Goal: Task Accomplishment & Management: Use online tool/utility

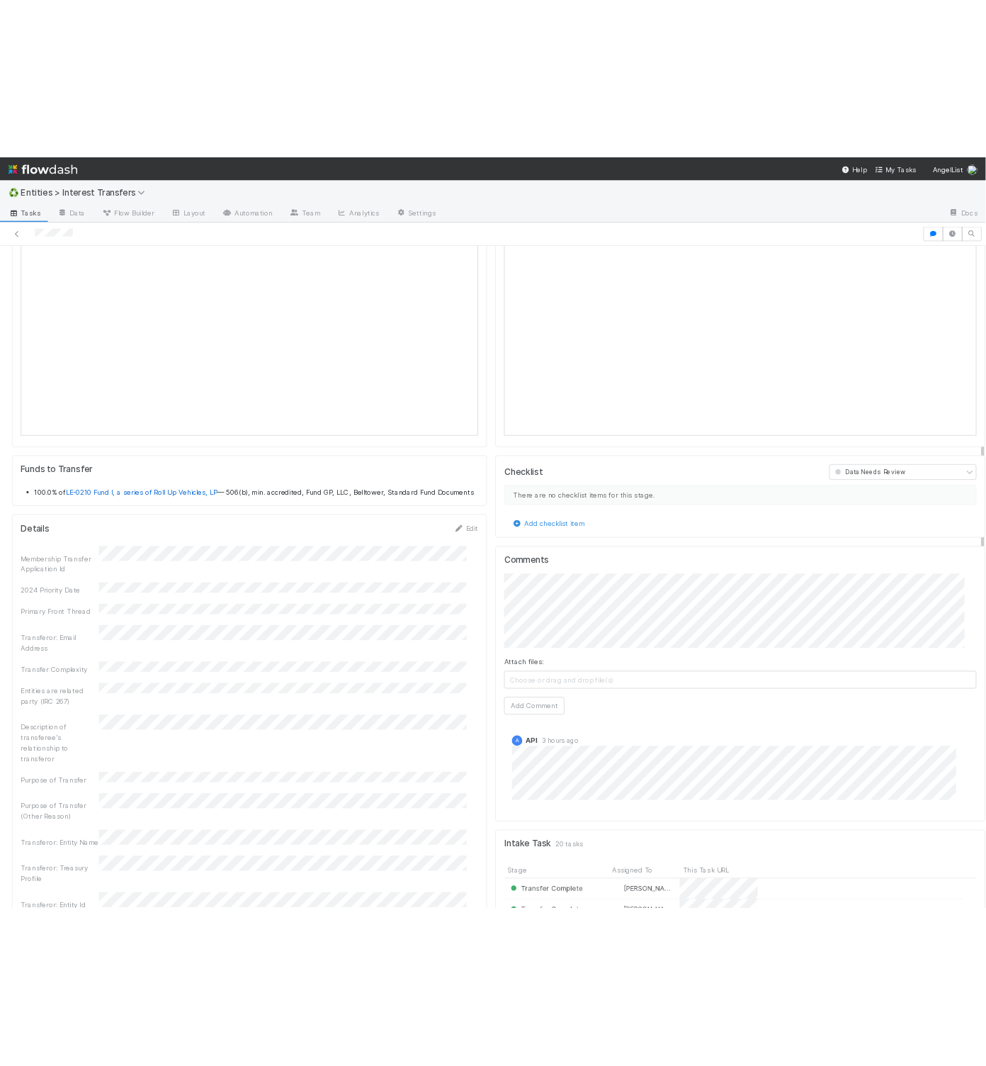
scroll to position [801, 0]
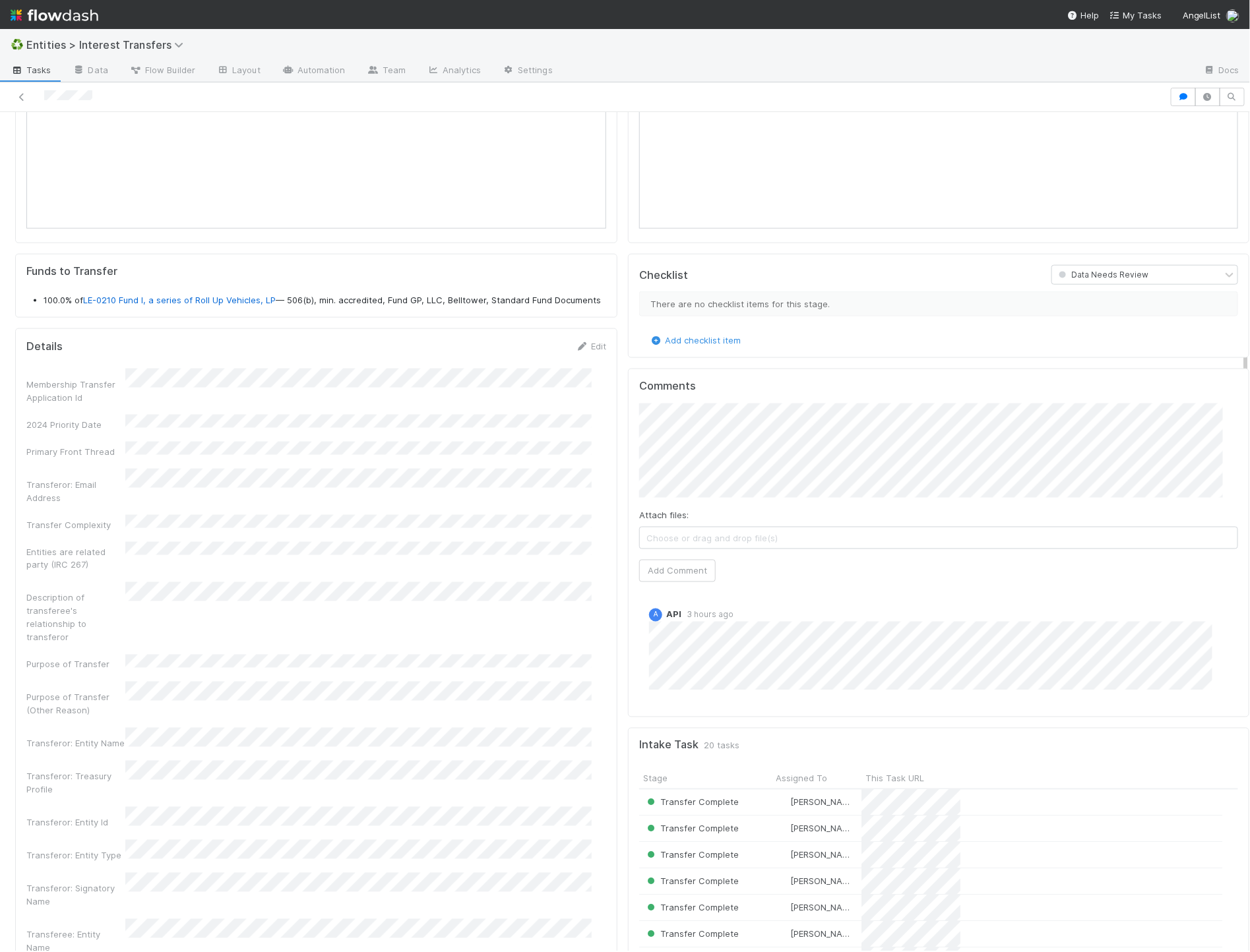
click at [628, 650] on div "Comments Attach files: Choose or drag and drop file(s) Add Comment A API 3 hour…" at bounding box center [939, 543] width 622 height 348
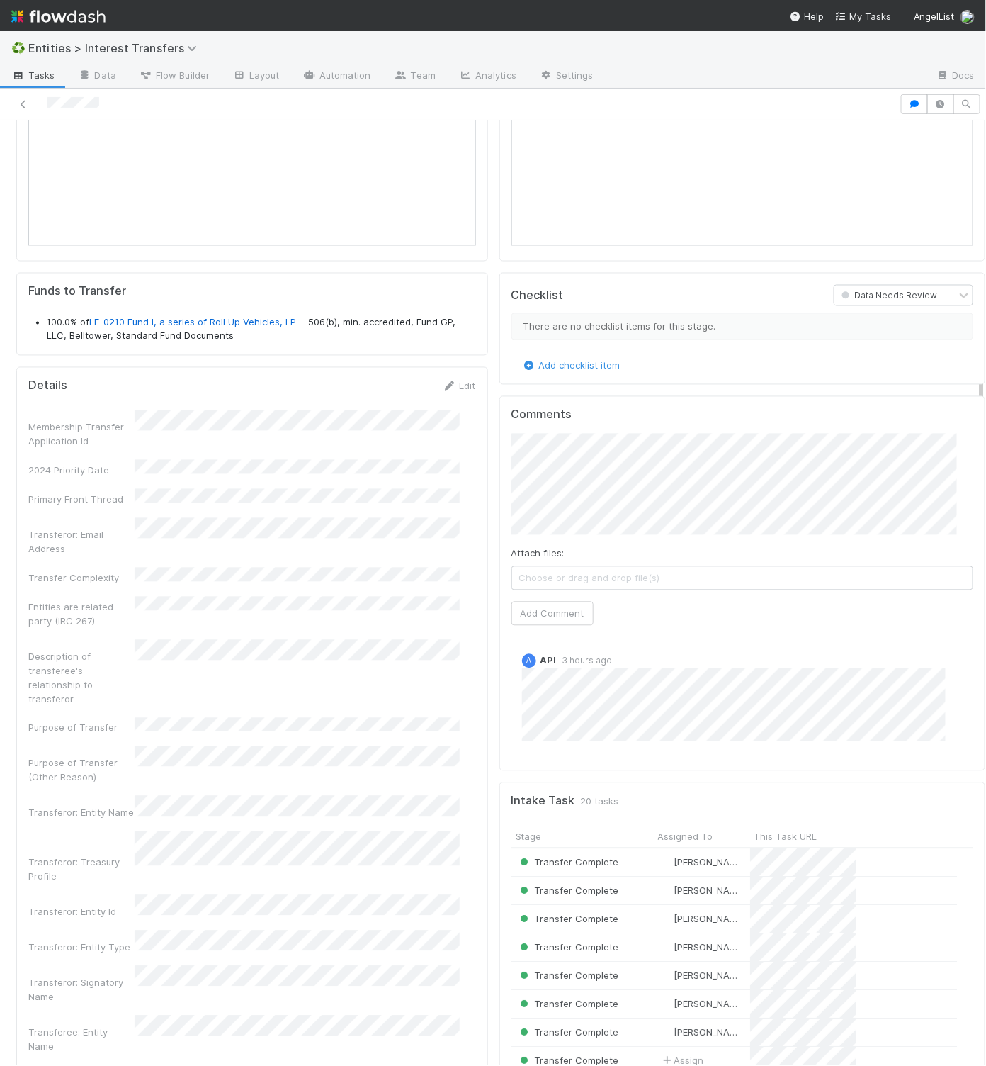
scroll to position [16, 16]
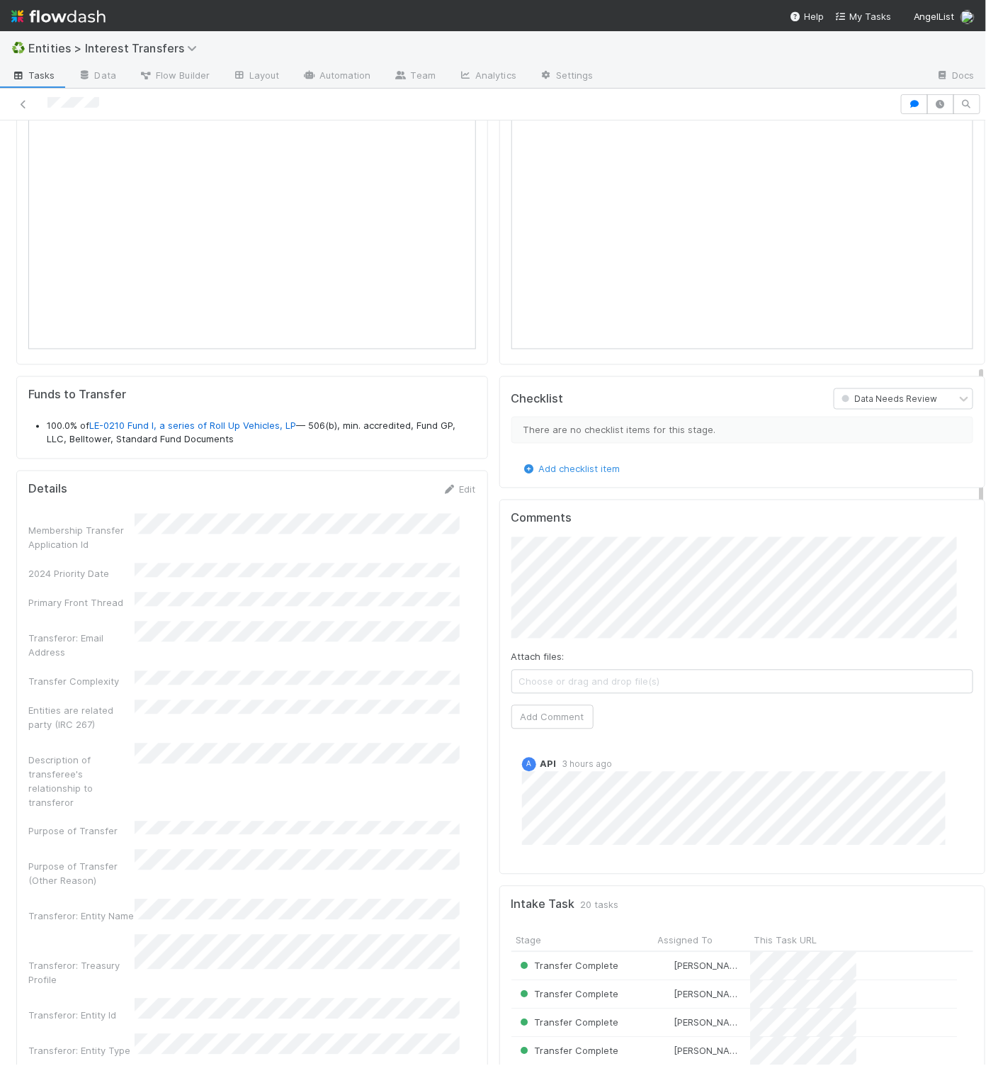
scroll to position [776, 0]
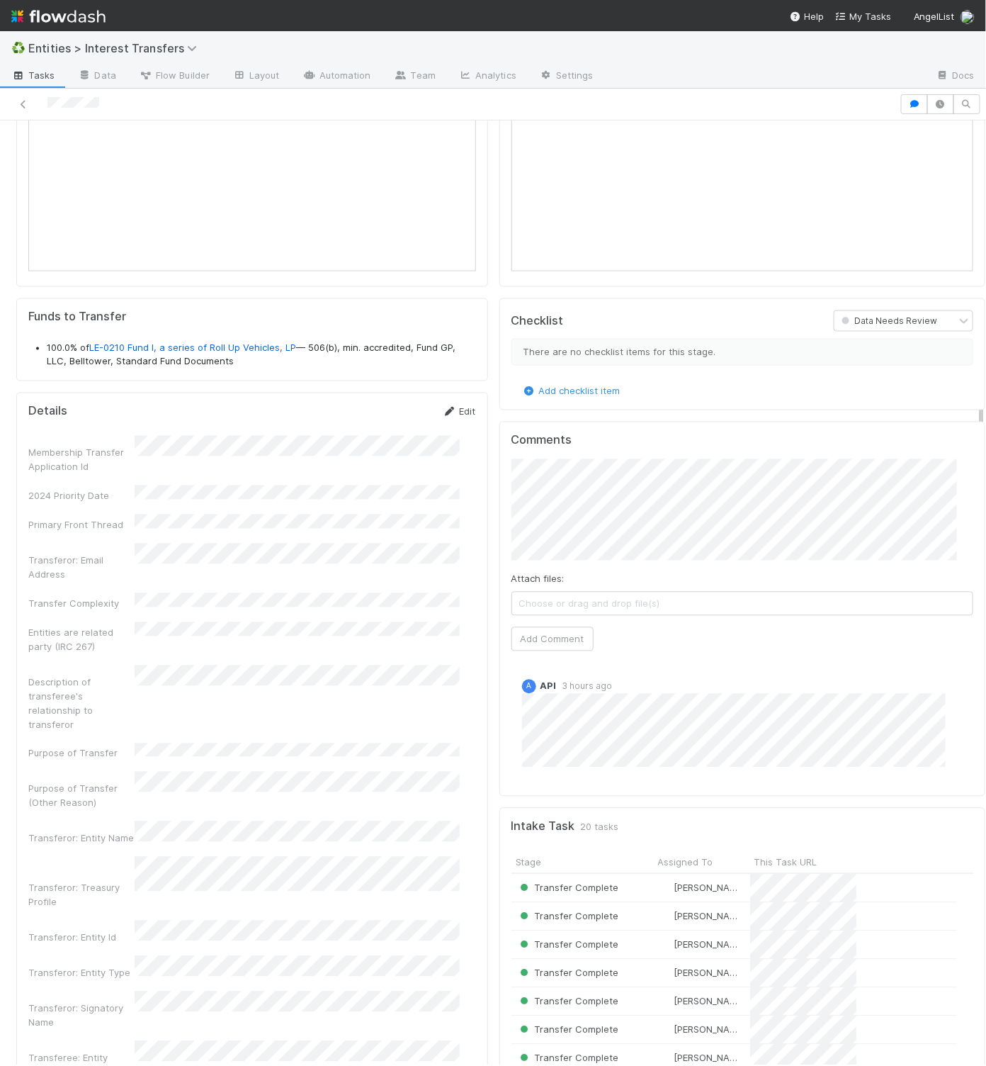
click at [446, 417] on link "Edit" at bounding box center [459, 411] width 33 height 11
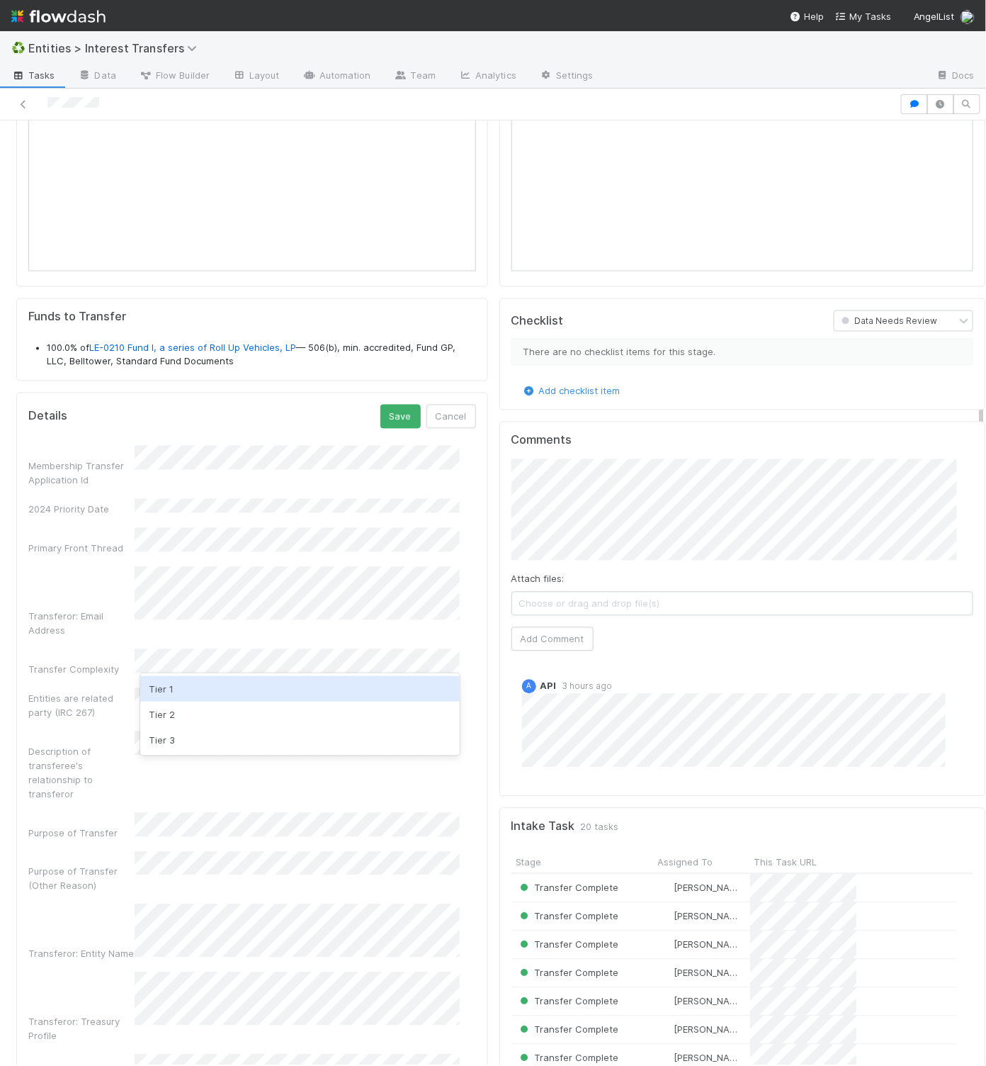
click at [195, 694] on div "Tier 1" at bounding box center [300, 689] width 320 height 26
click at [94, 618] on div "Transferor: Email Address" at bounding box center [252, 602] width 448 height 71
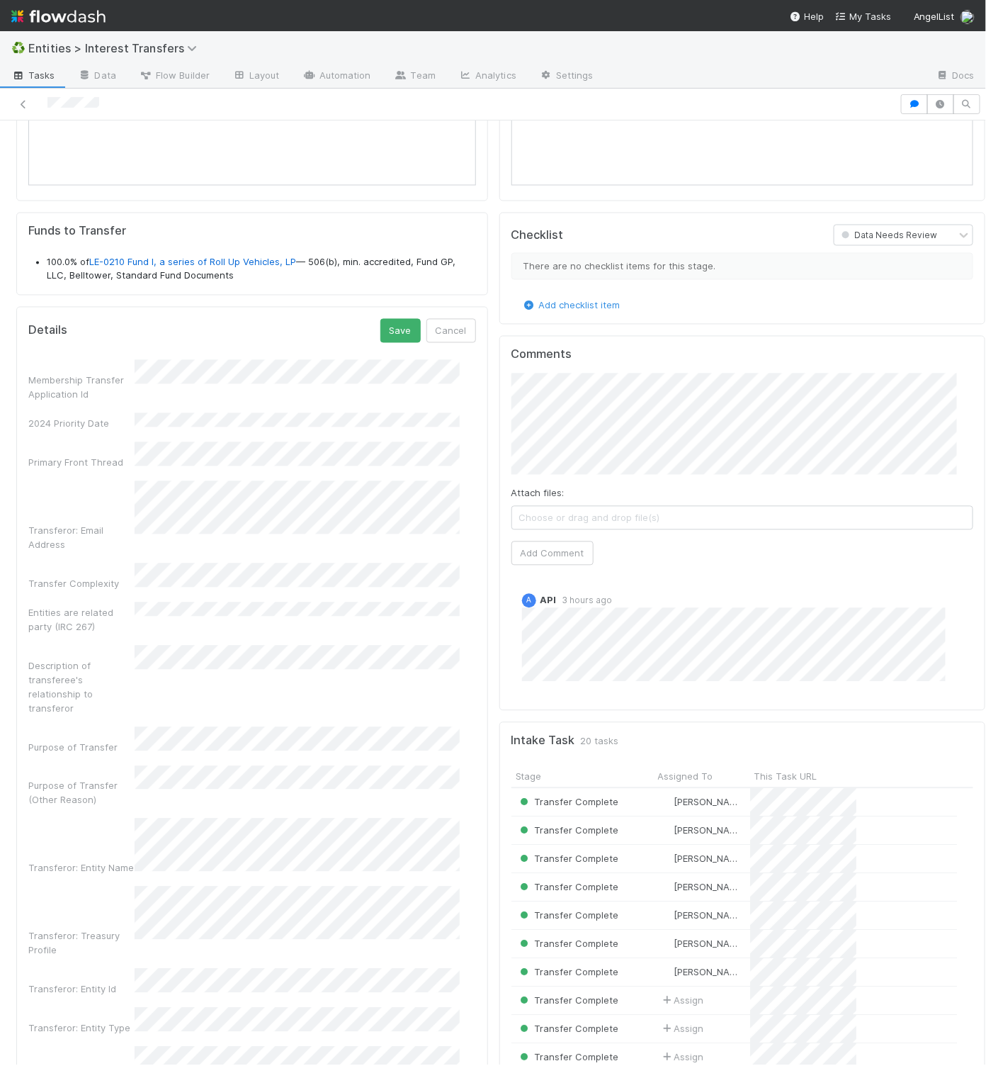
scroll to position [874, 0]
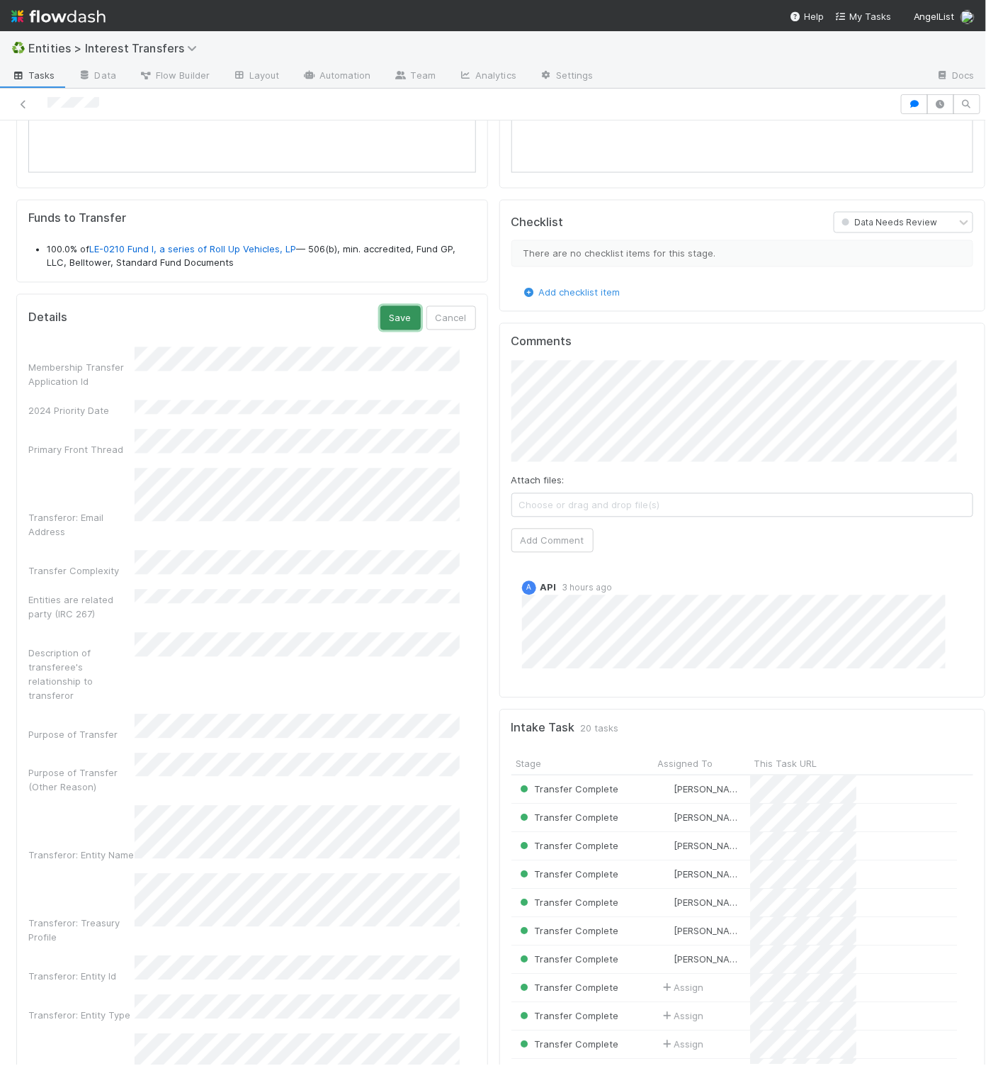
click at [397, 330] on button "Save" at bounding box center [401, 318] width 40 height 24
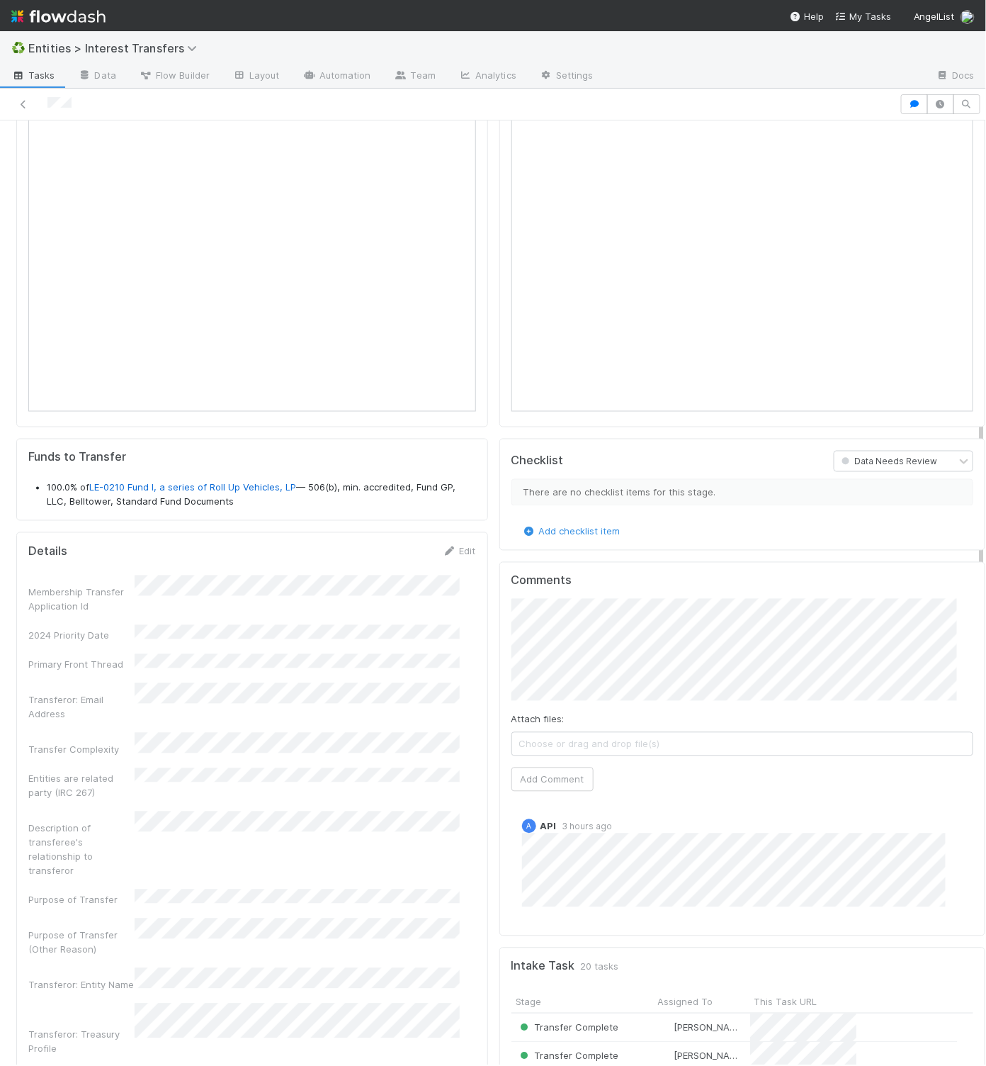
scroll to position [778, 0]
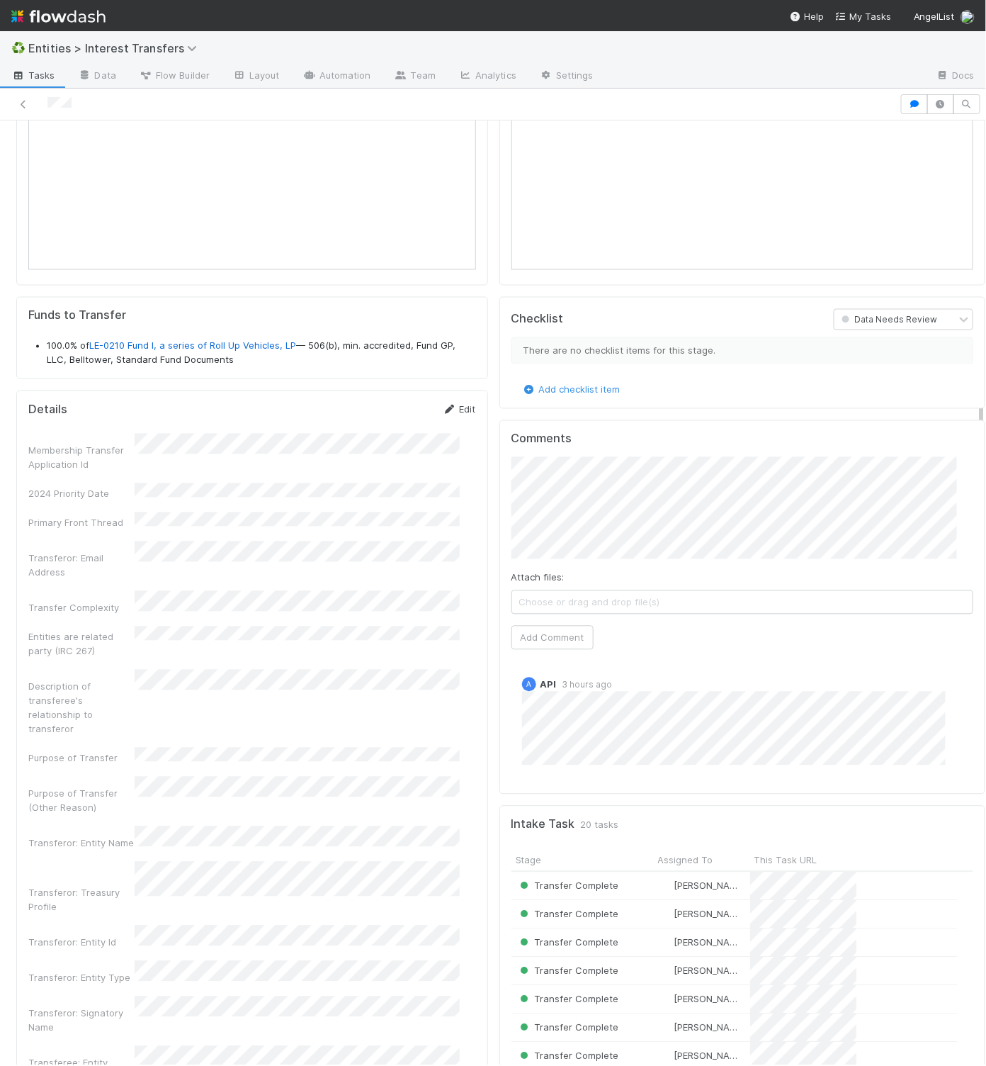
click at [454, 415] on link "Edit" at bounding box center [459, 409] width 33 height 11
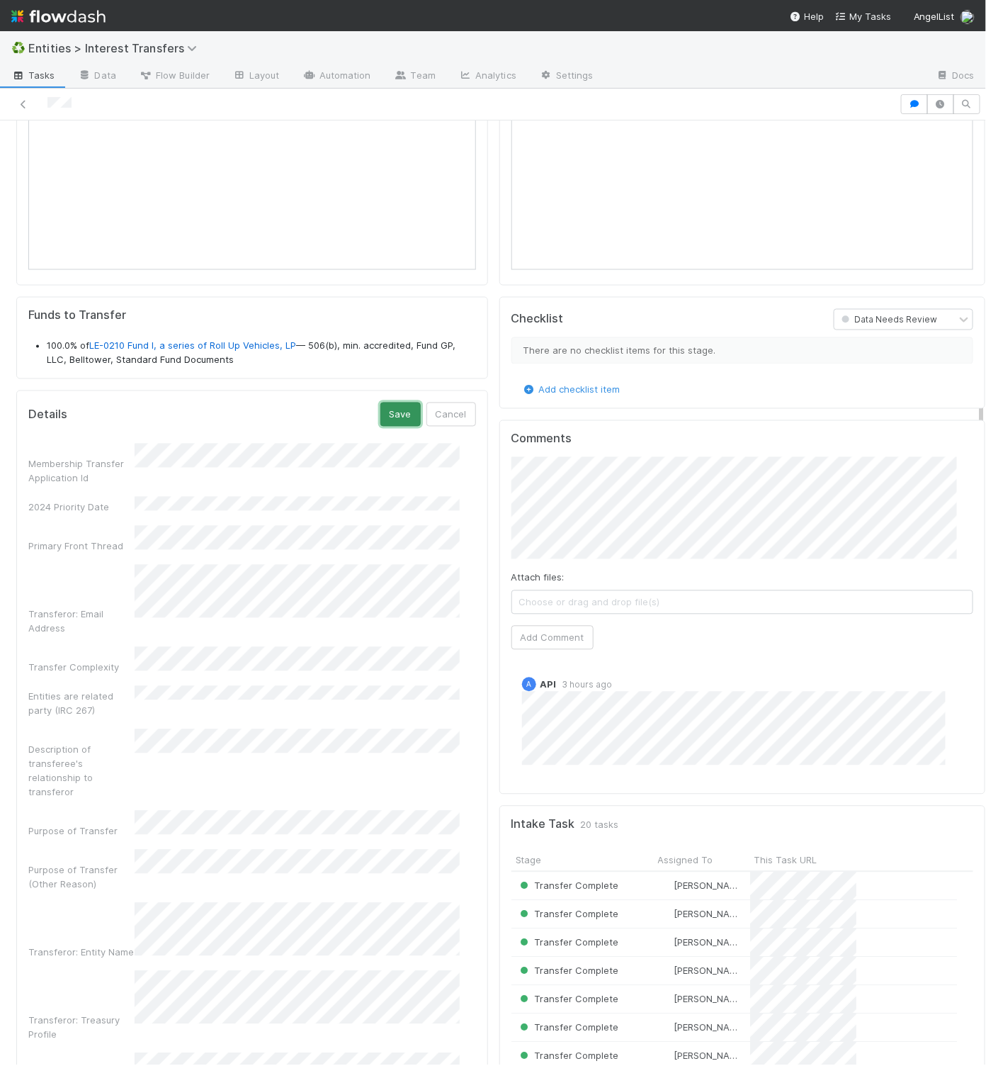
click at [385, 427] on button "Save" at bounding box center [401, 415] width 40 height 24
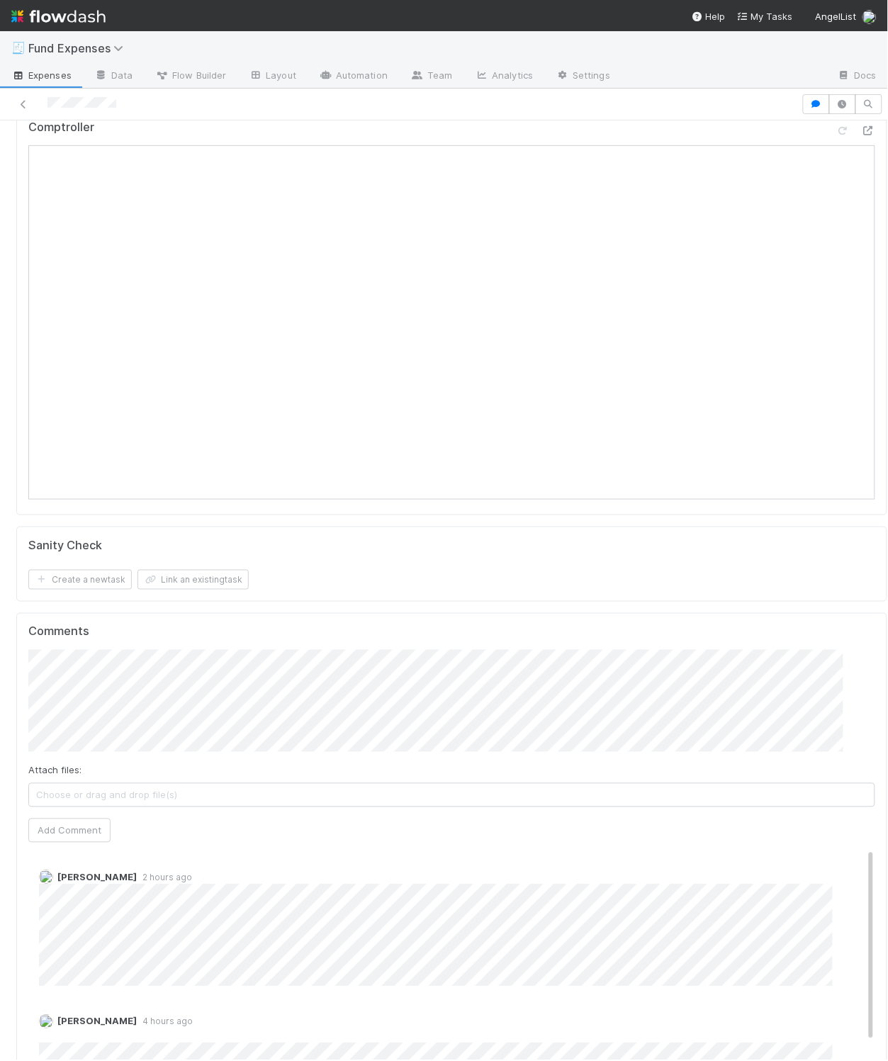
scroll to position [151, 0]
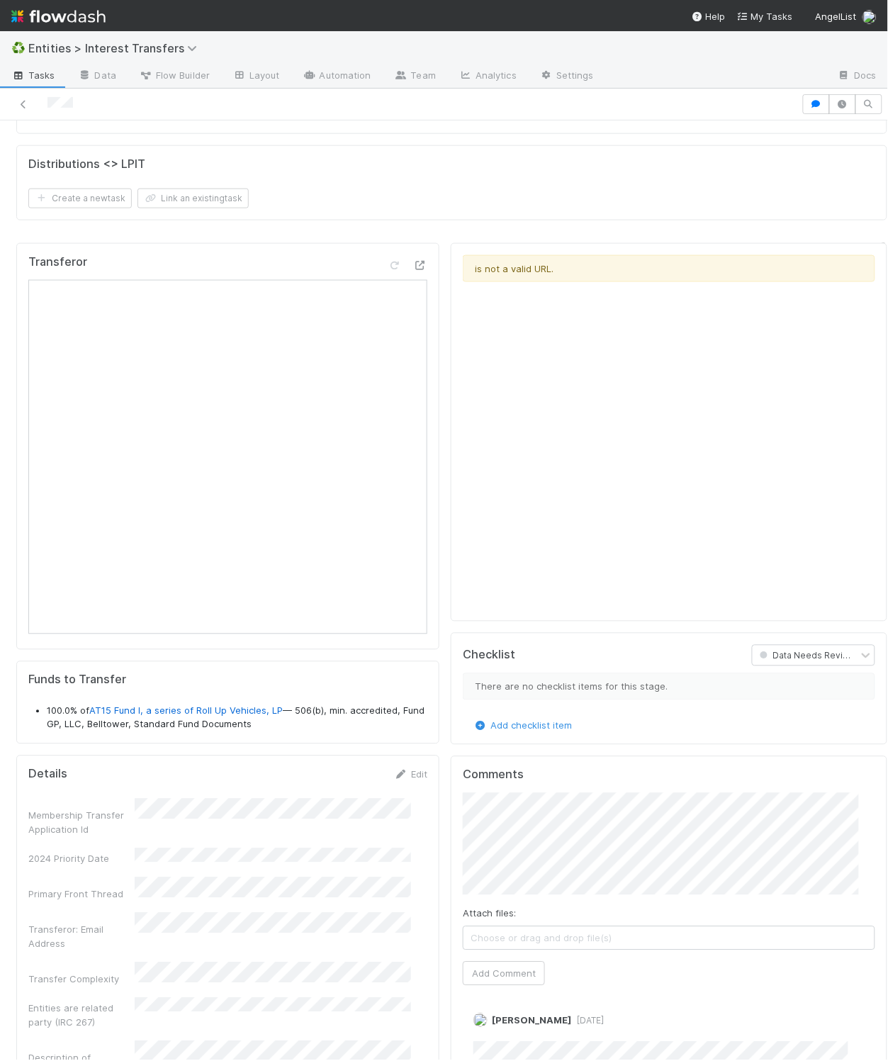
scroll to position [374, 0]
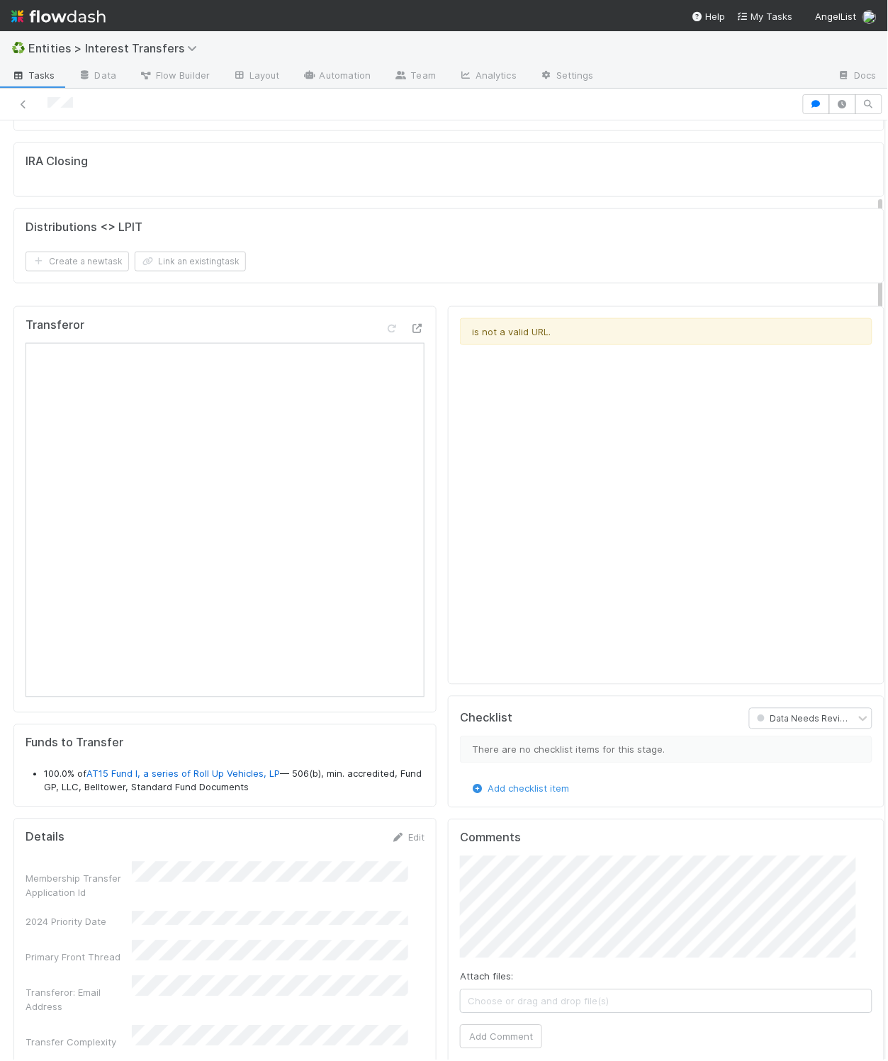
scroll to position [0, 0]
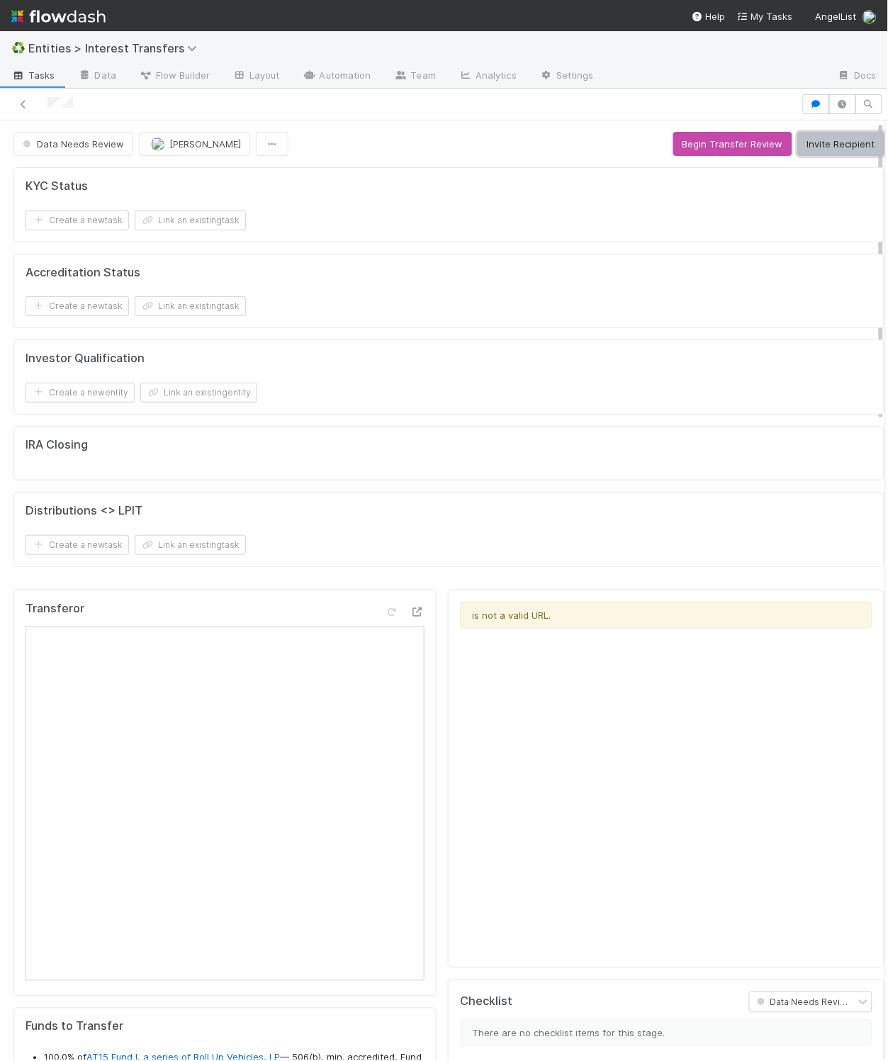
click at [826, 138] on button "Invite Recipient" at bounding box center [841, 144] width 86 height 24
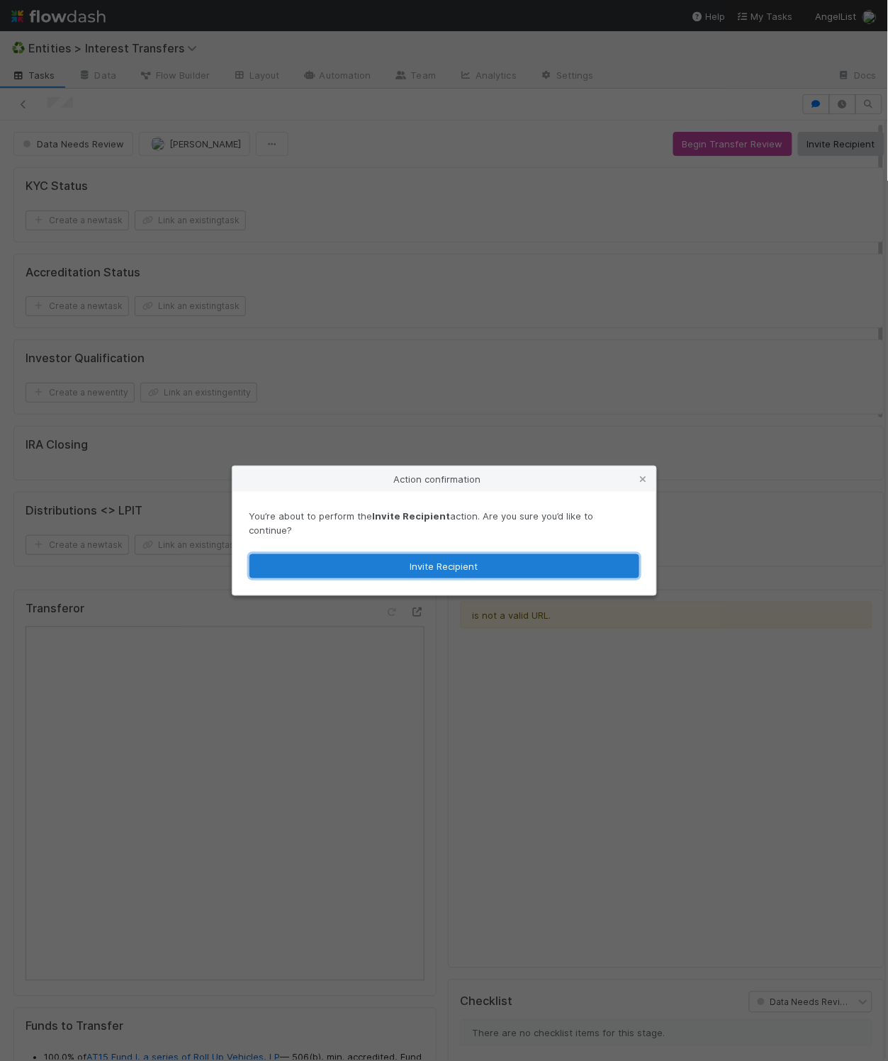
click at [528, 554] on button "Invite Recipient" at bounding box center [444, 566] width 390 height 24
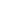
scroll to position [16, 5]
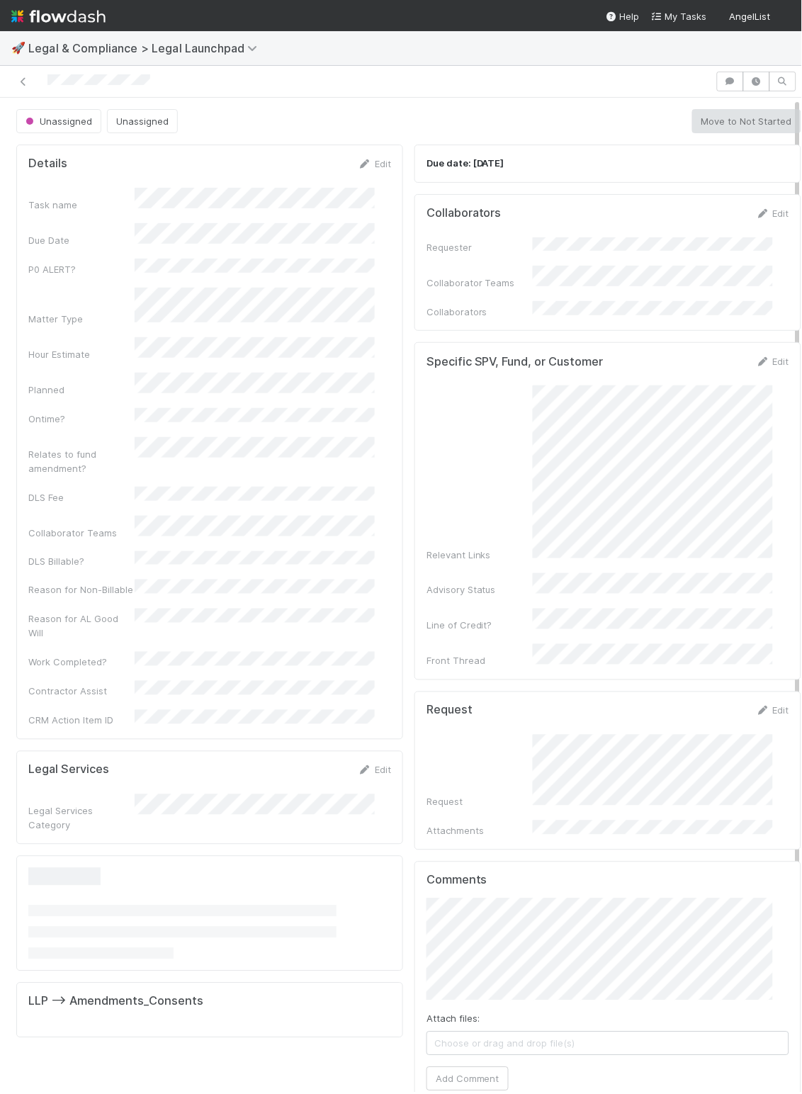
scroll to position [6, 0]
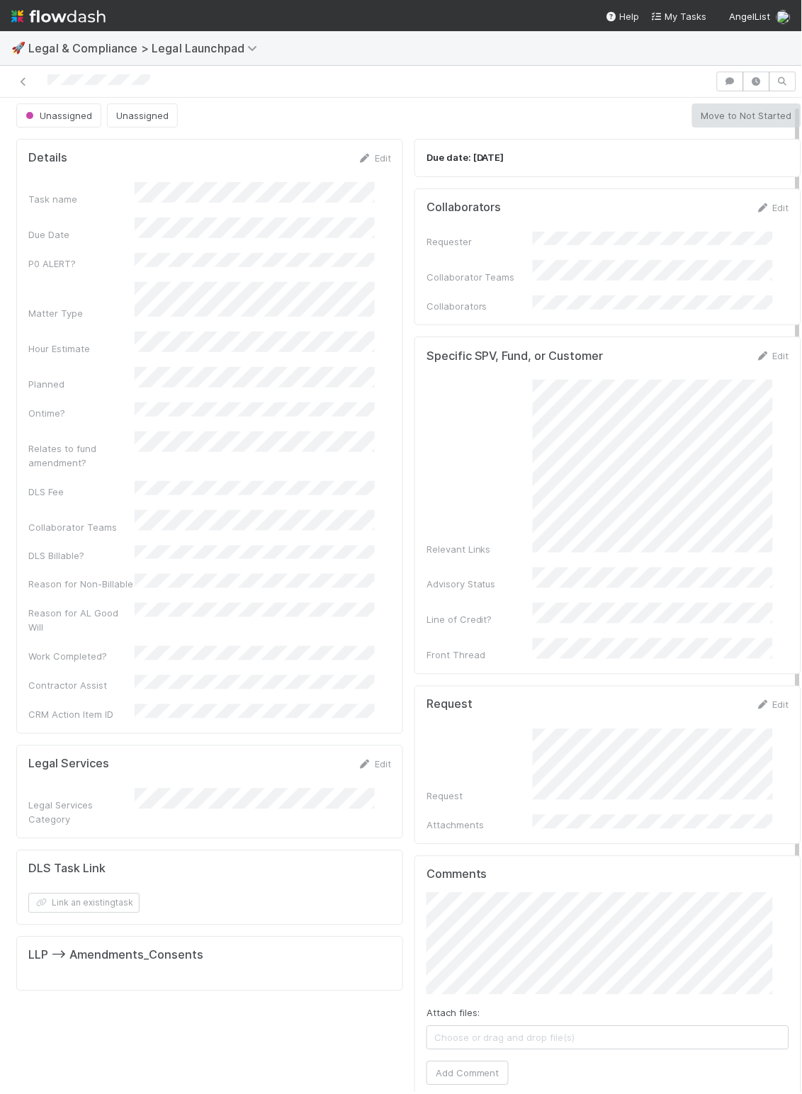
click at [445, 1027] on span "Choose or drag and drop file(s)" at bounding box center [607, 1038] width 361 height 23
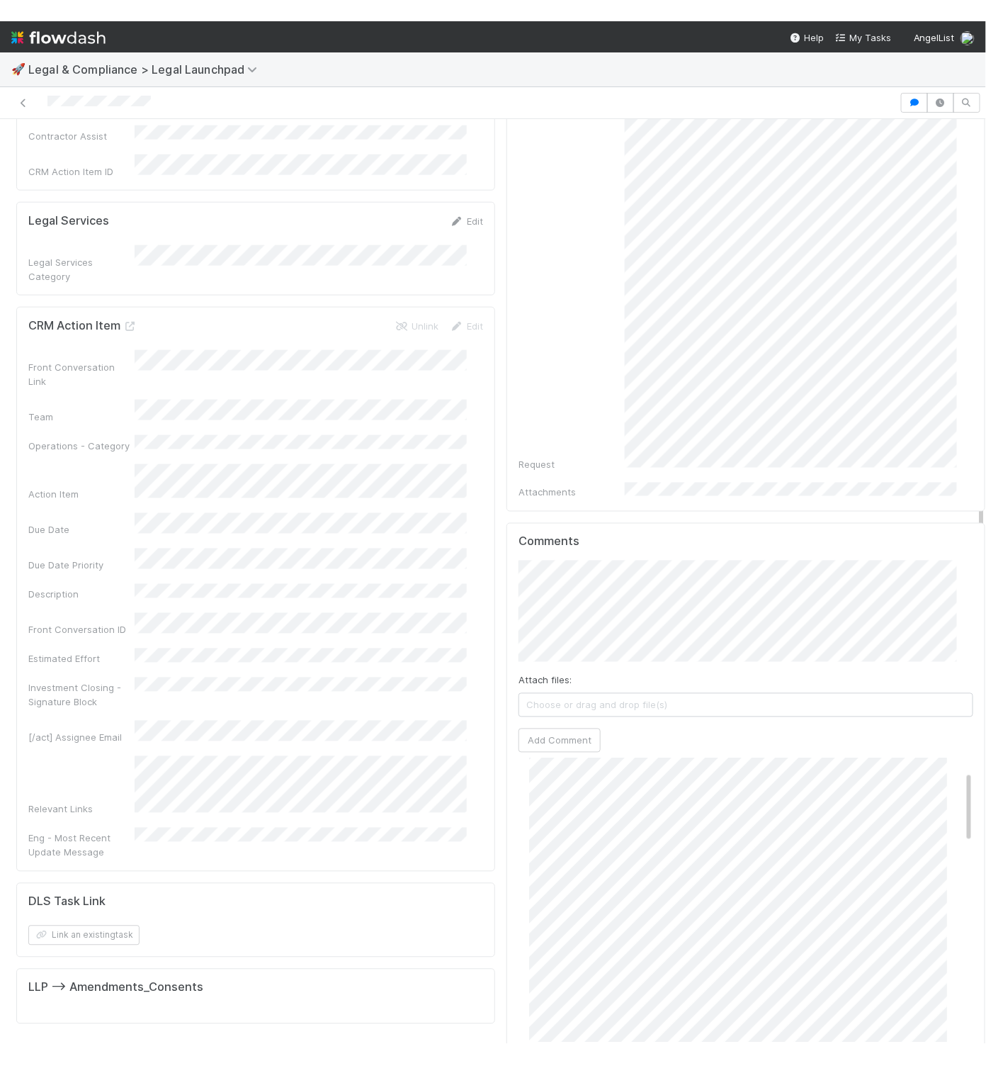
scroll to position [55, 0]
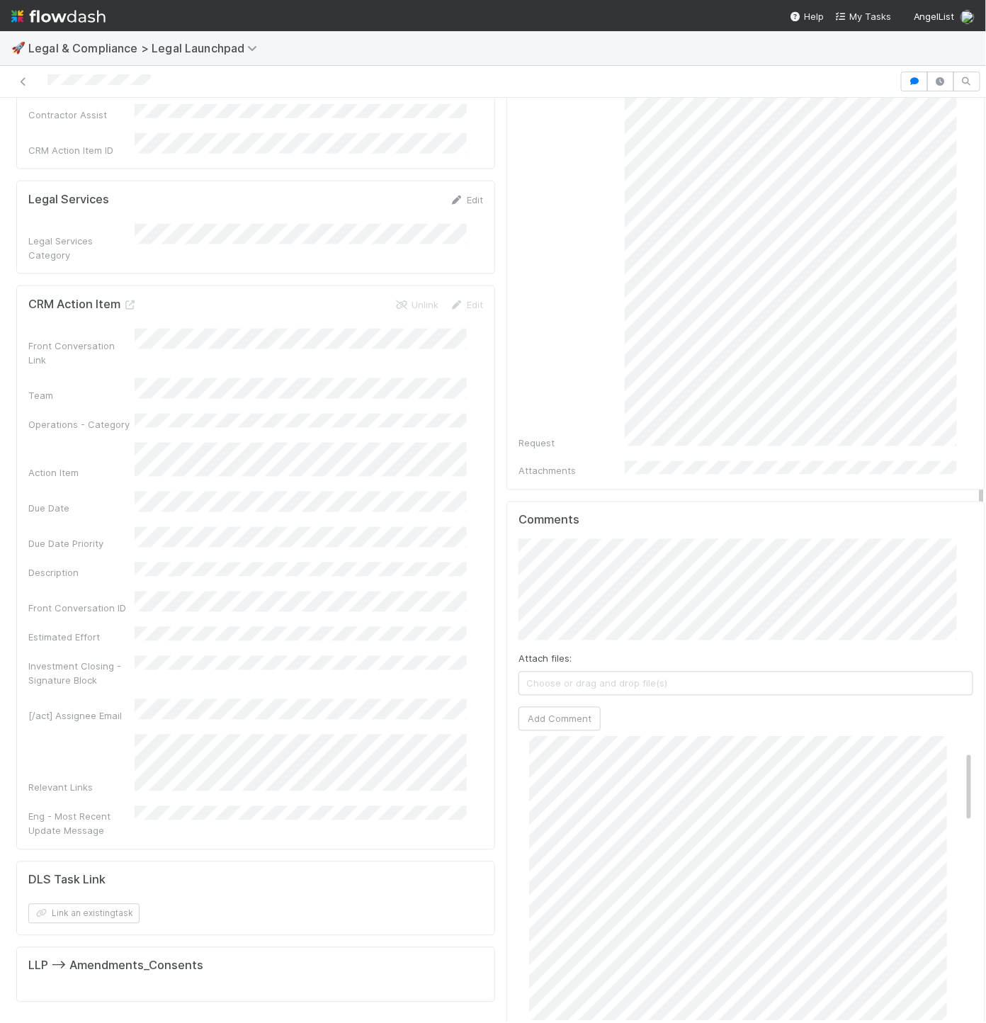
click at [434, 862] on div "DLS Task Link Link an existing task" at bounding box center [255, 899] width 479 height 75
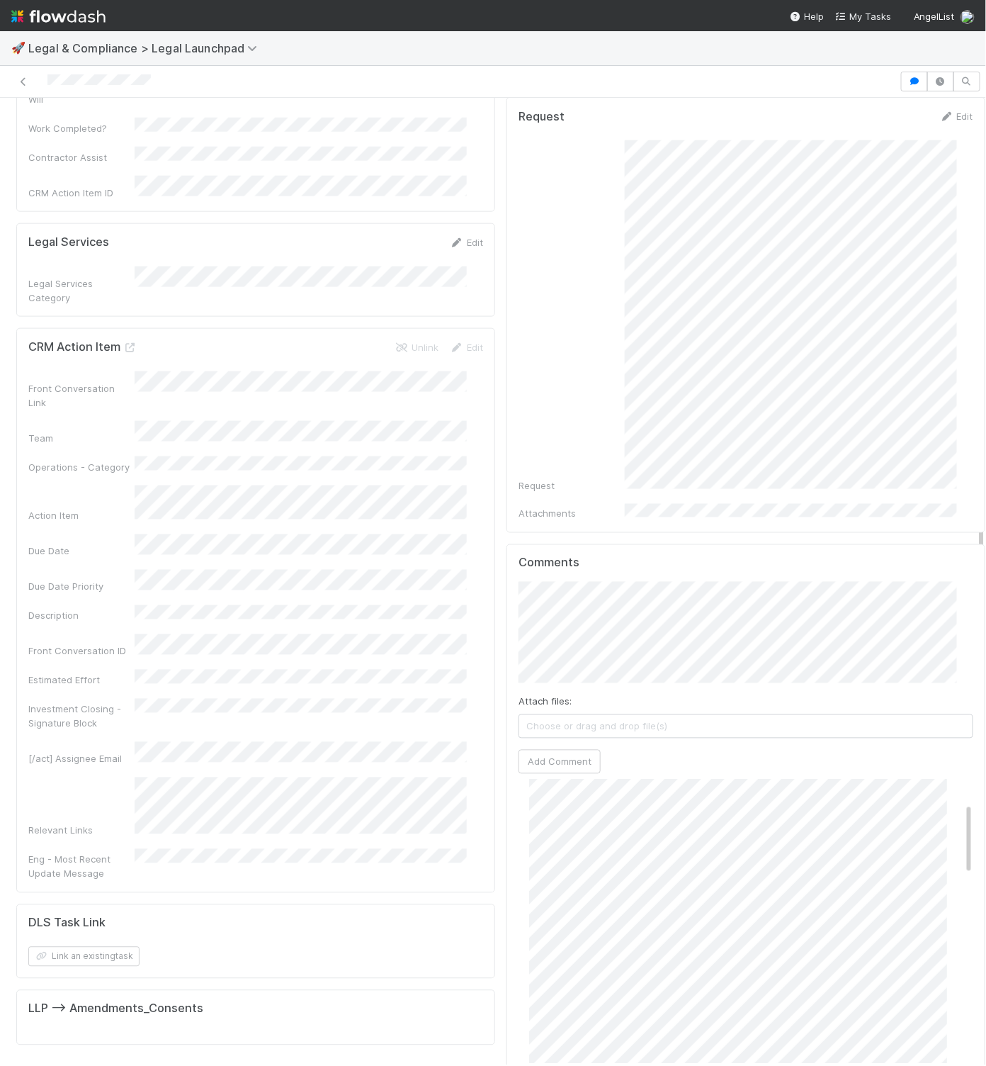
scroll to position [0, 0]
click at [501, 164] on div "Due date: 8/12/2025 Collaborators Edit Requester Collaborator Teams Collaborato…" at bounding box center [746, 358] width 490 height 1468
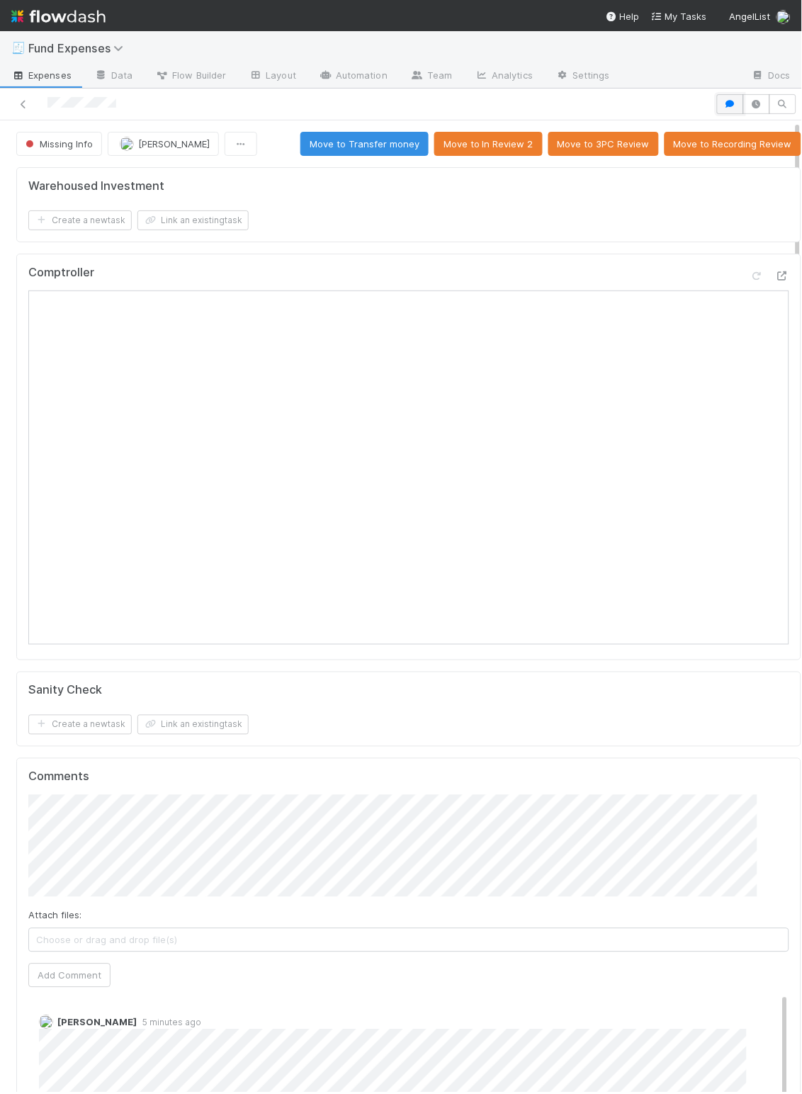
click at [717, 107] on button "button" at bounding box center [730, 104] width 27 height 20
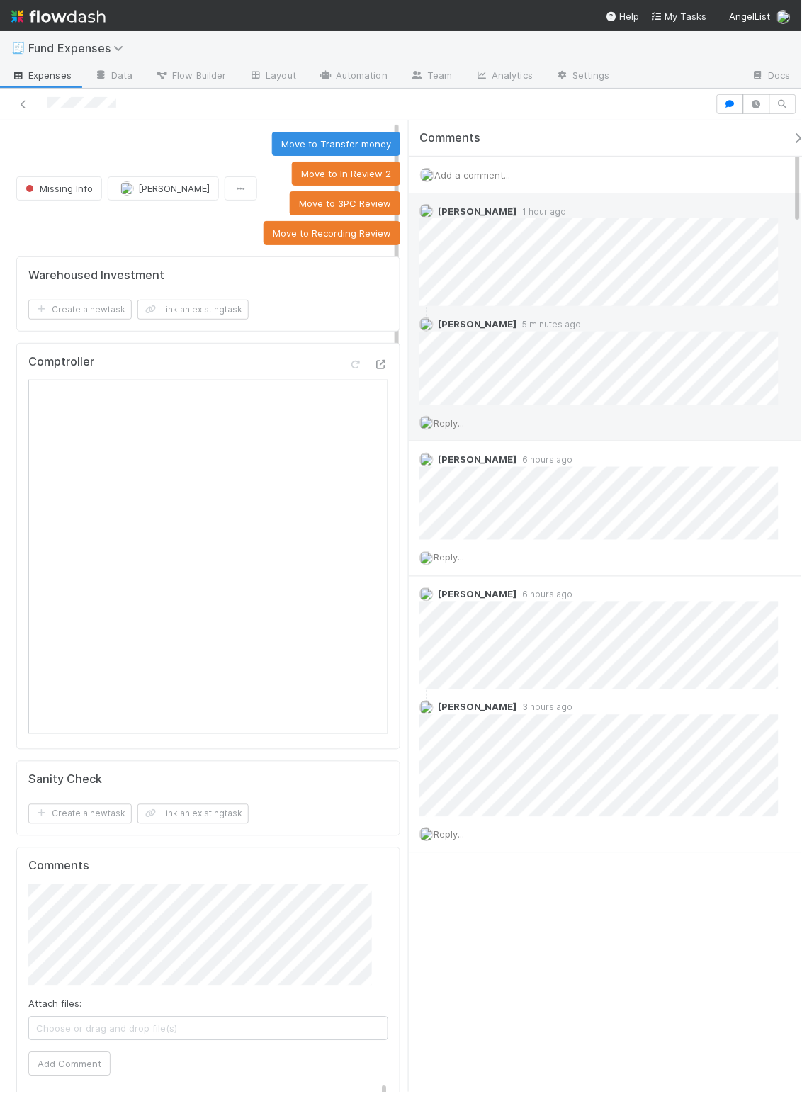
click at [456, 420] on span "Reply..." at bounding box center [449, 422] width 30 height 11
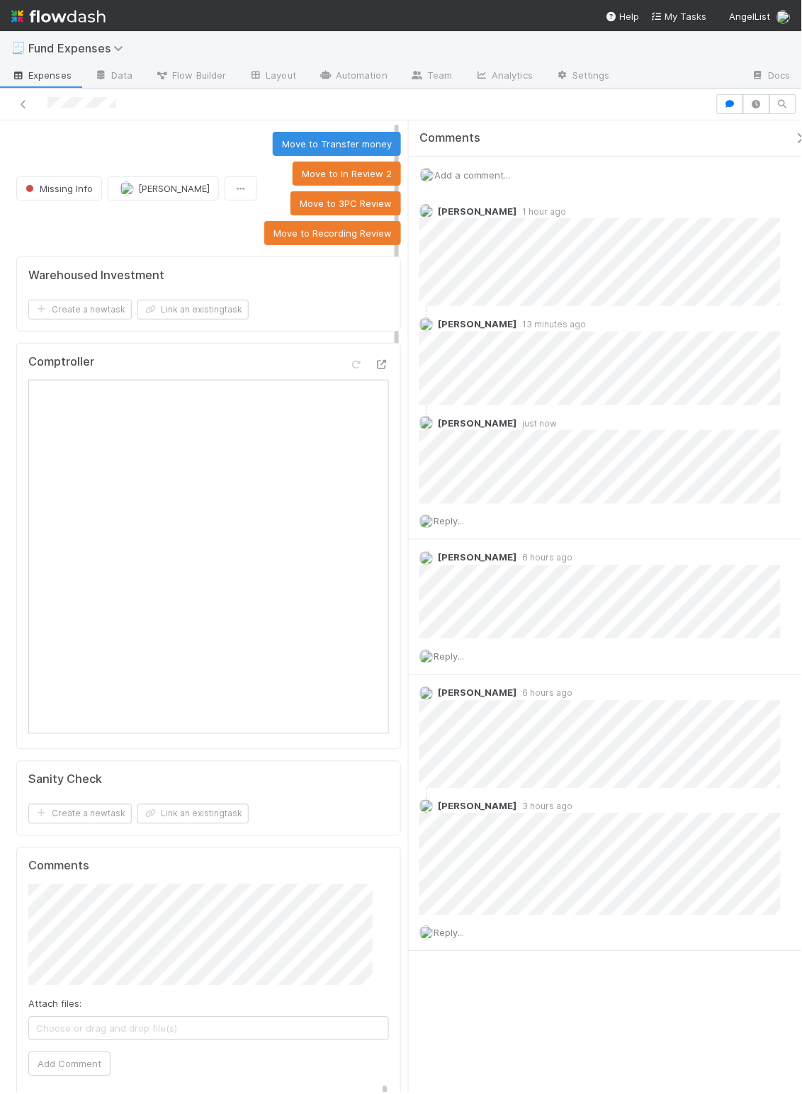
click at [794, 140] on icon "button" at bounding box center [801, 138] width 14 height 11
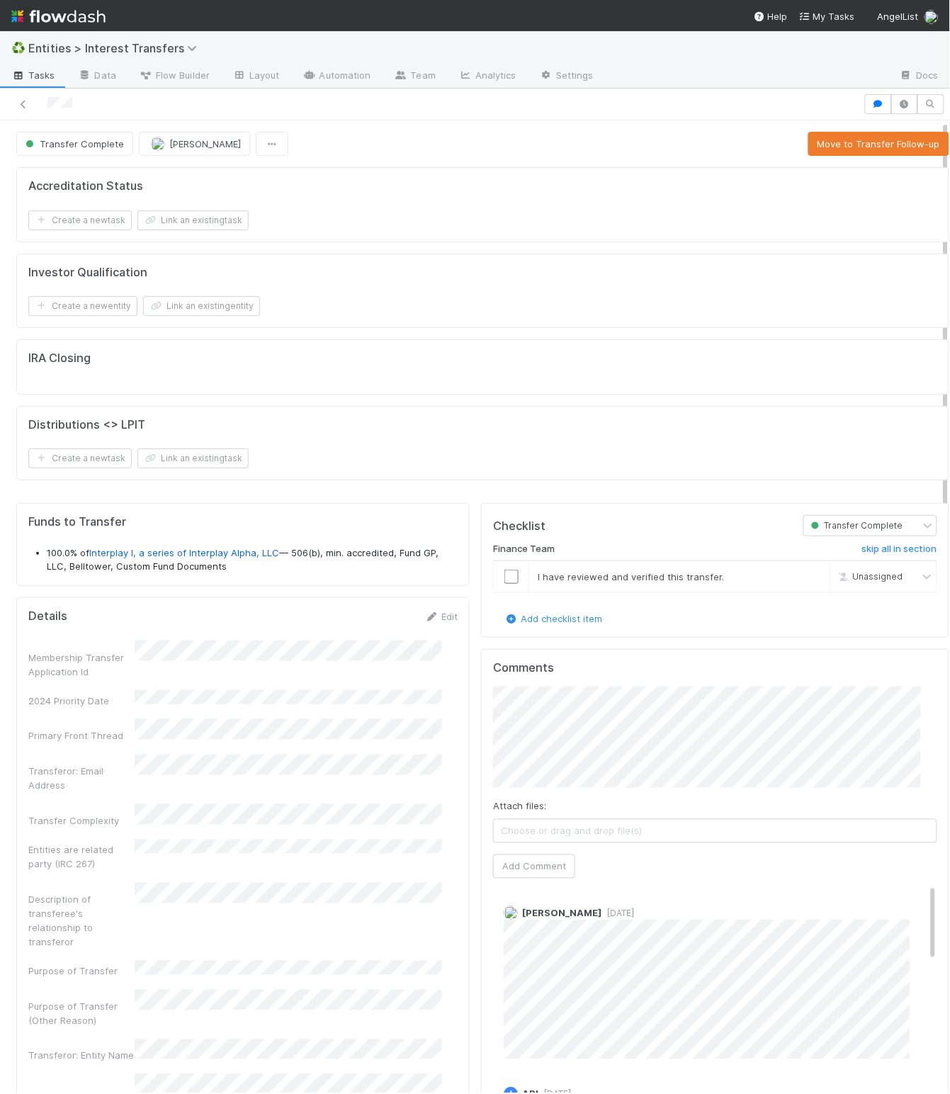
click at [23, 108] on icon at bounding box center [23, 104] width 14 height 9
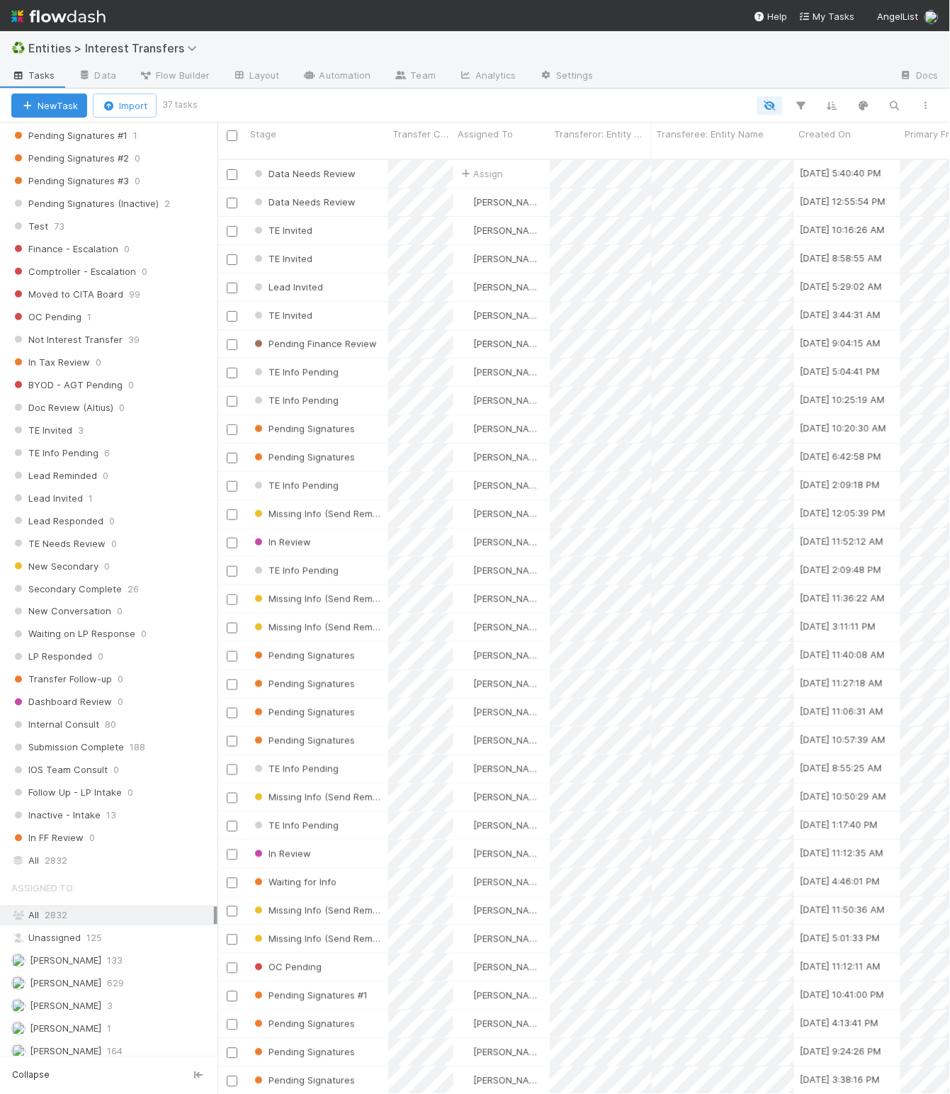
scroll to position [1188, 0]
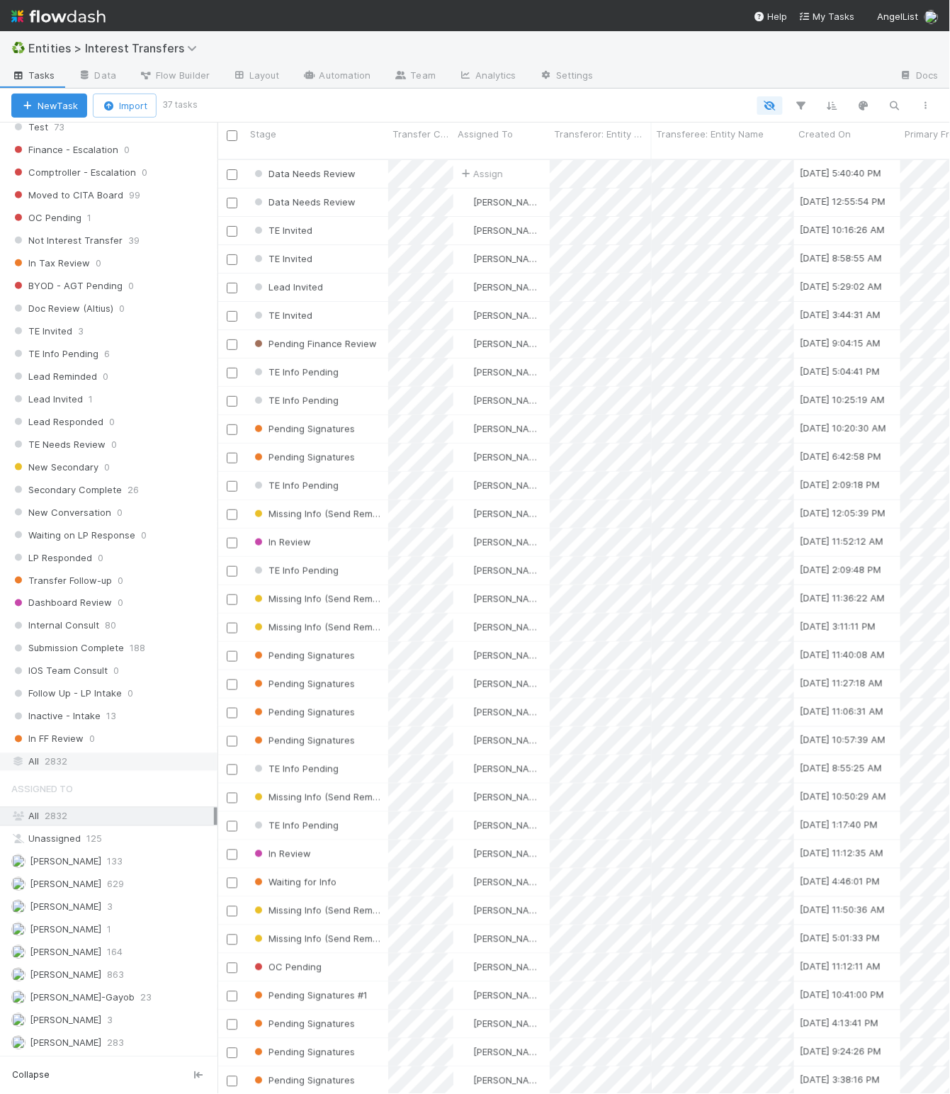
click at [96, 772] on div "Stage Active 37 Data Needs Review 2 In Review 2 Ready to Send DS 0 Pending Fina…" at bounding box center [109, 122] width 218 height 1298
click at [92, 771] on div "All 2832" at bounding box center [112, 762] width 203 height 18
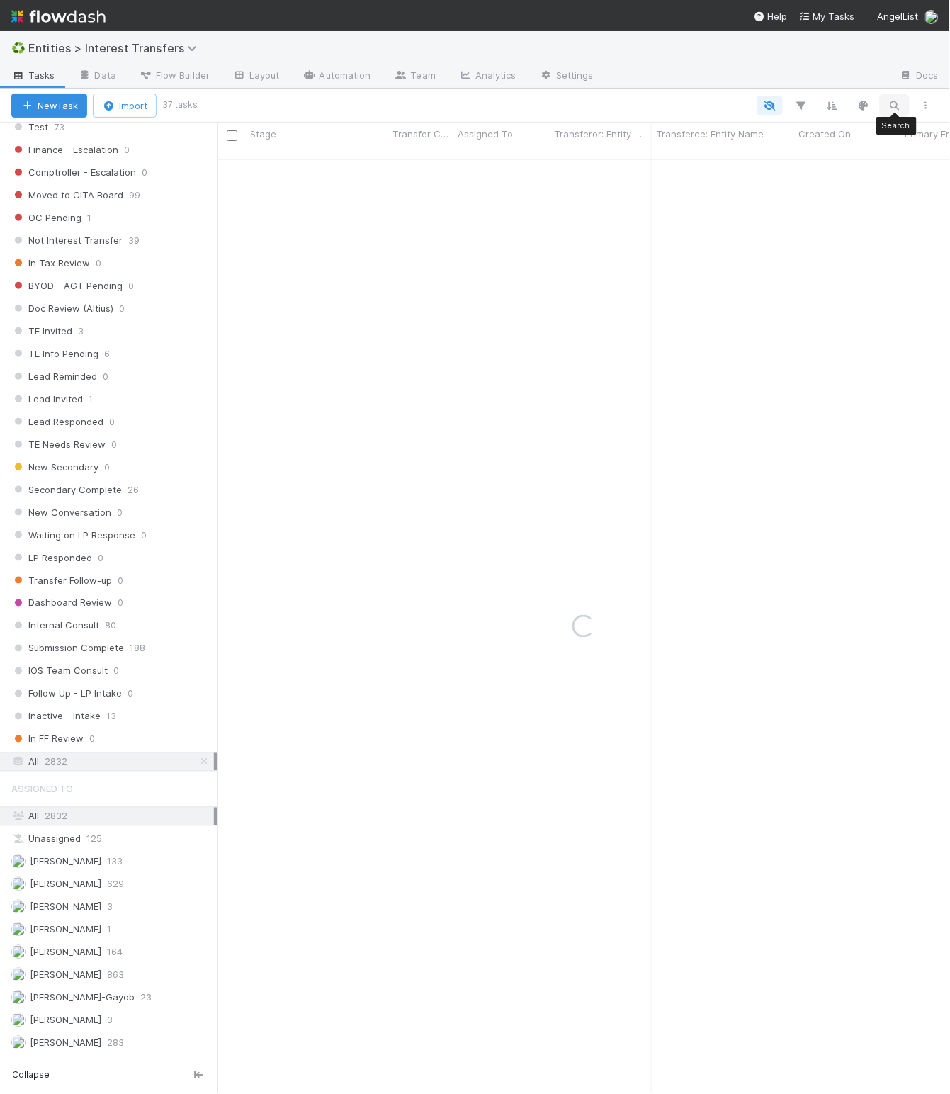
click icon "button"
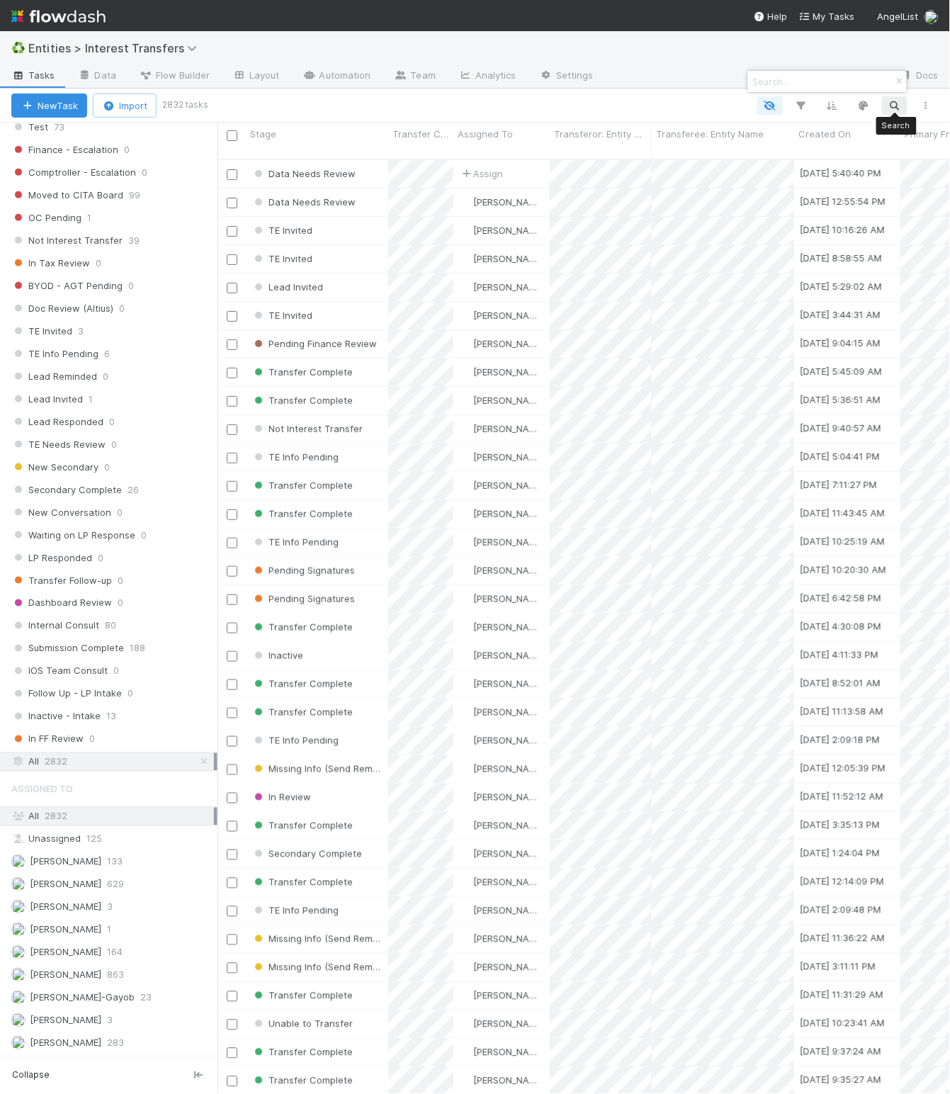
scroll to position [928, 718]
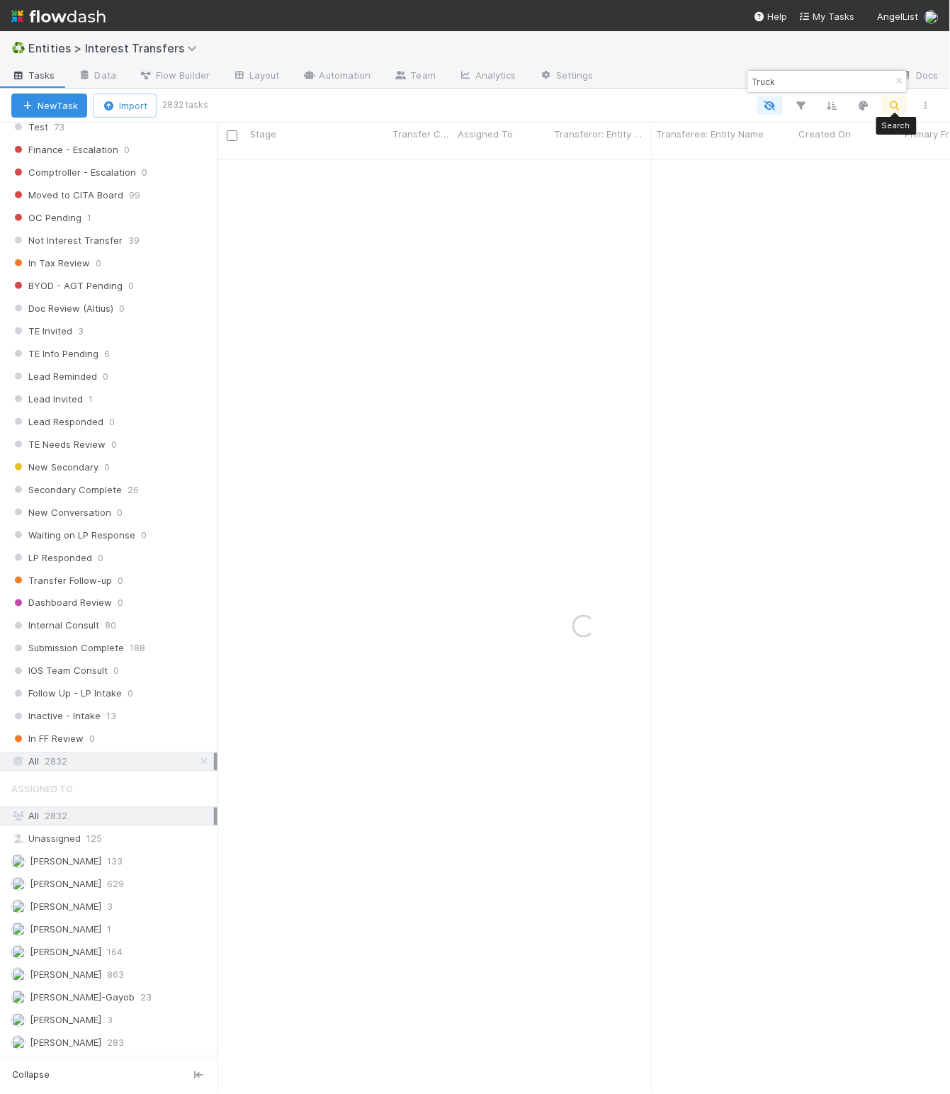
type input "Truck"
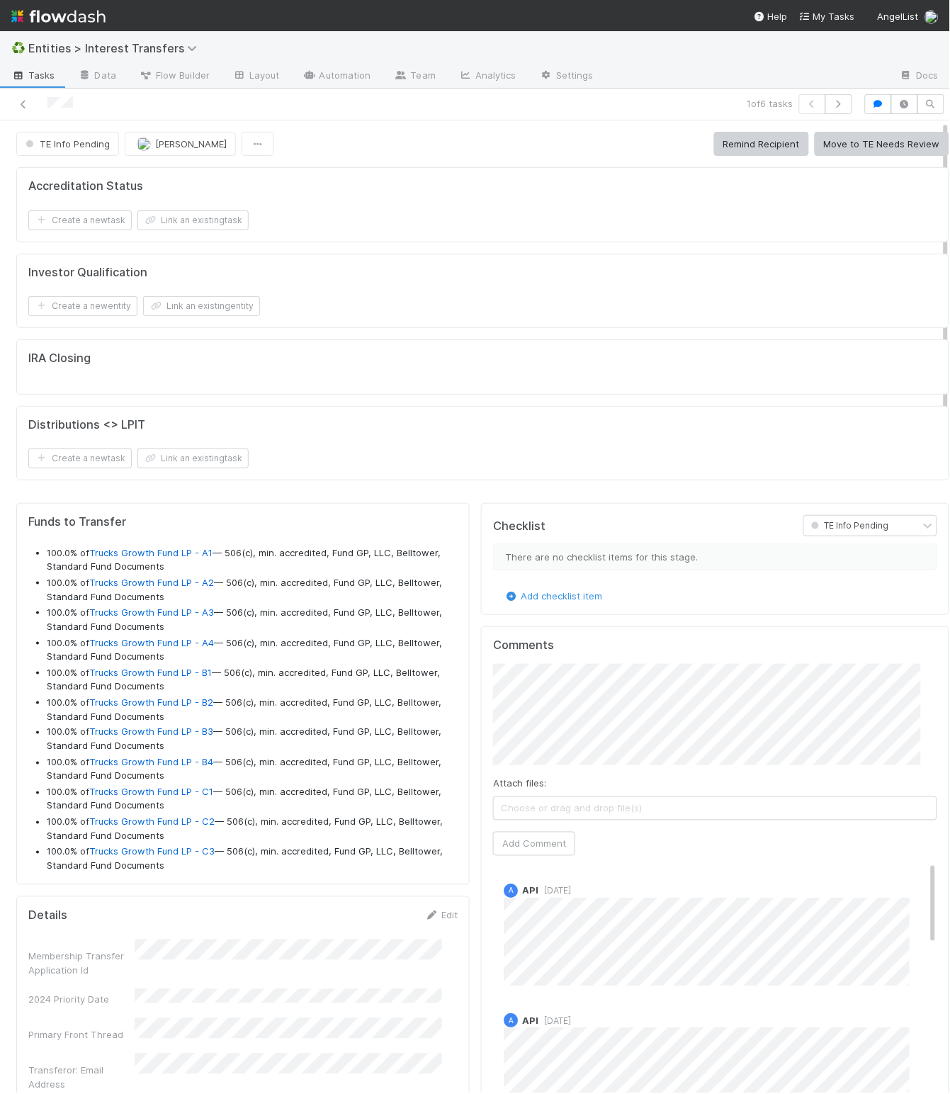
scroll to position [273, 411]
click at [454, 491] on div "Accreditation Status Create a new task Link an existing task Investor Qualifica…" at bounding box center [483, 330] width 945 height 336
click at [831, 145] on button "Move to TE Needs Review" at bounding box center [882, 144] width 135 height 24
click at [878, 145] on button "Begin Review" at bounding box center [911, 144] width 78 height 24
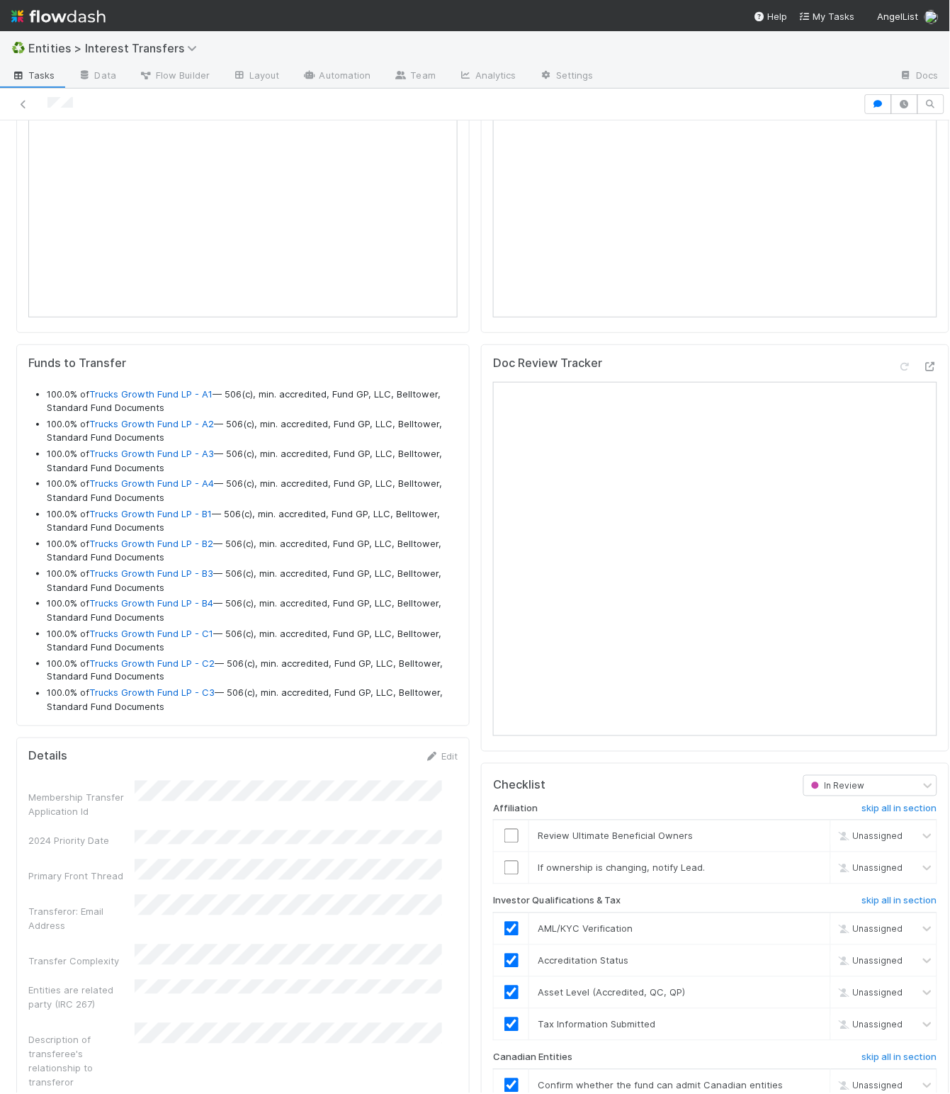
scroll to position [1421, 0]
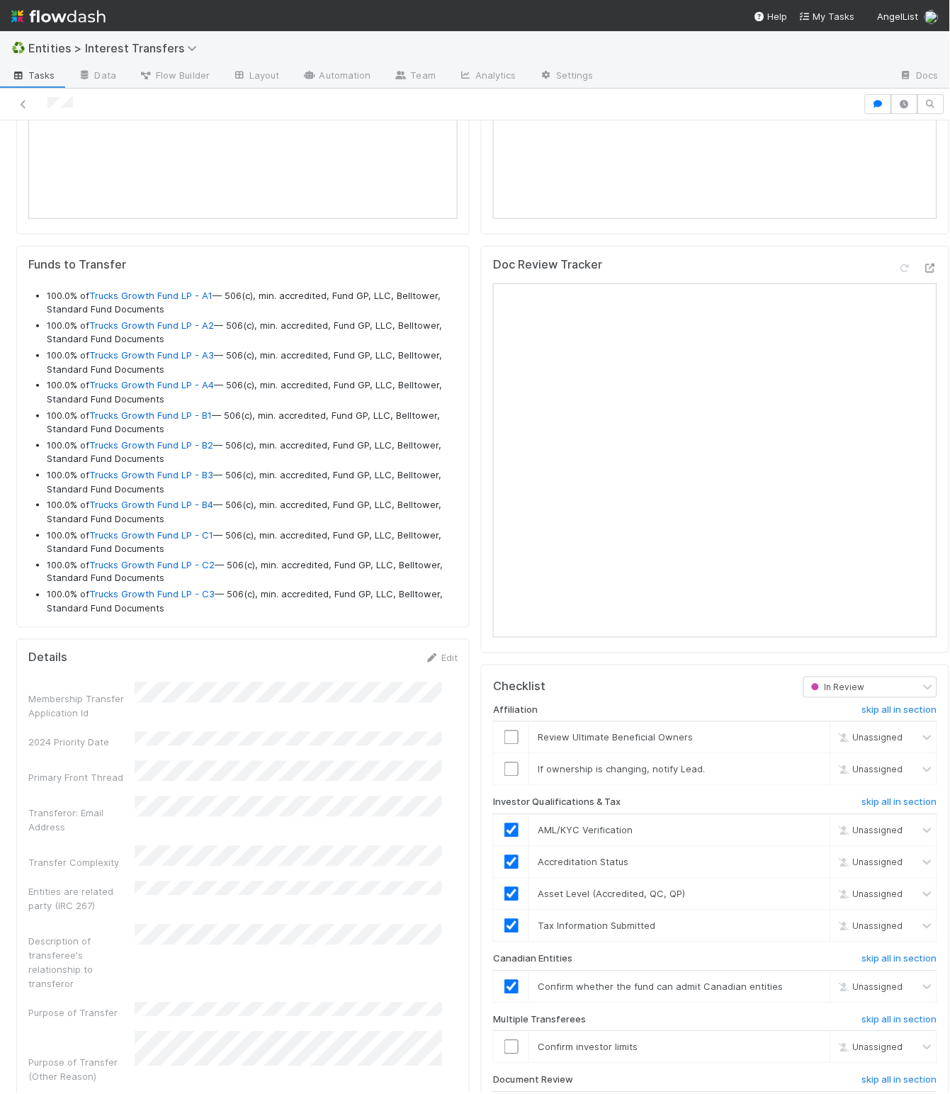
scroll to position [1339, 0]
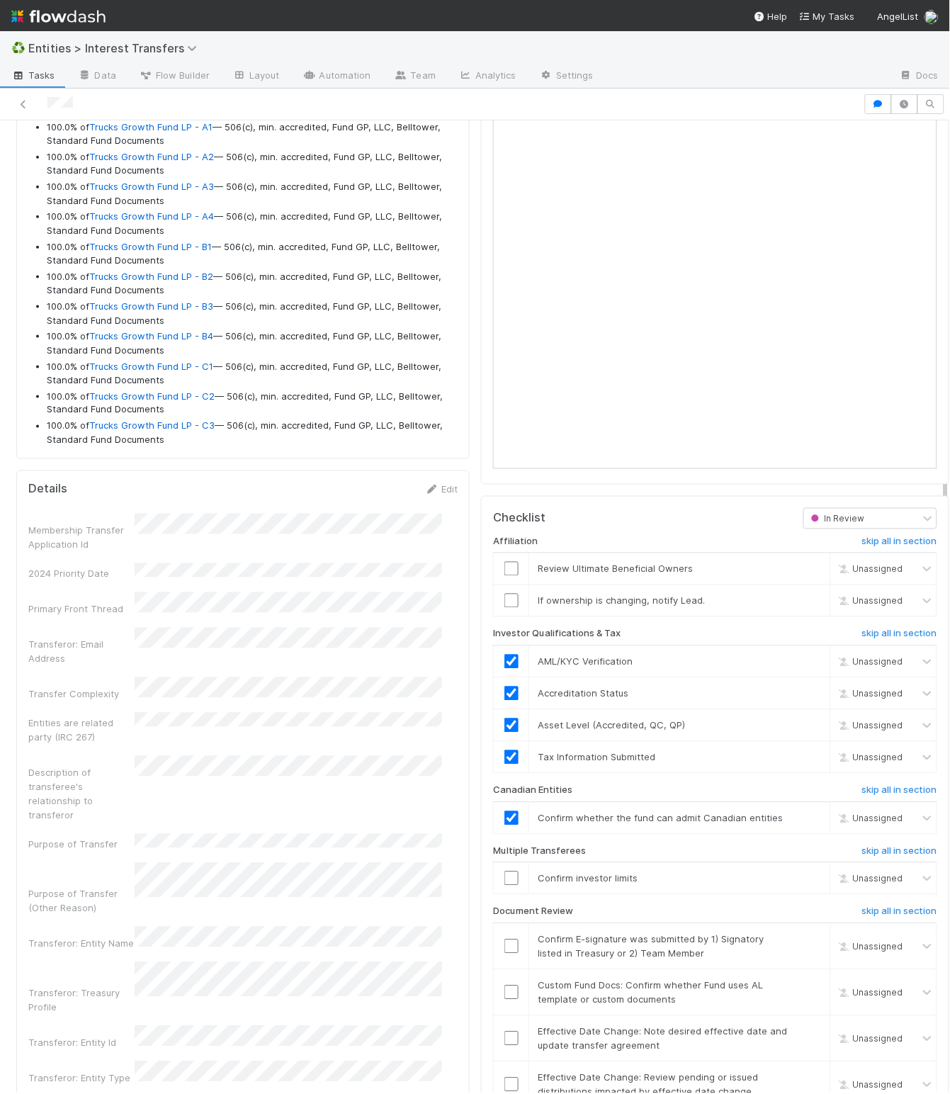
scroll to position [1646, 0]
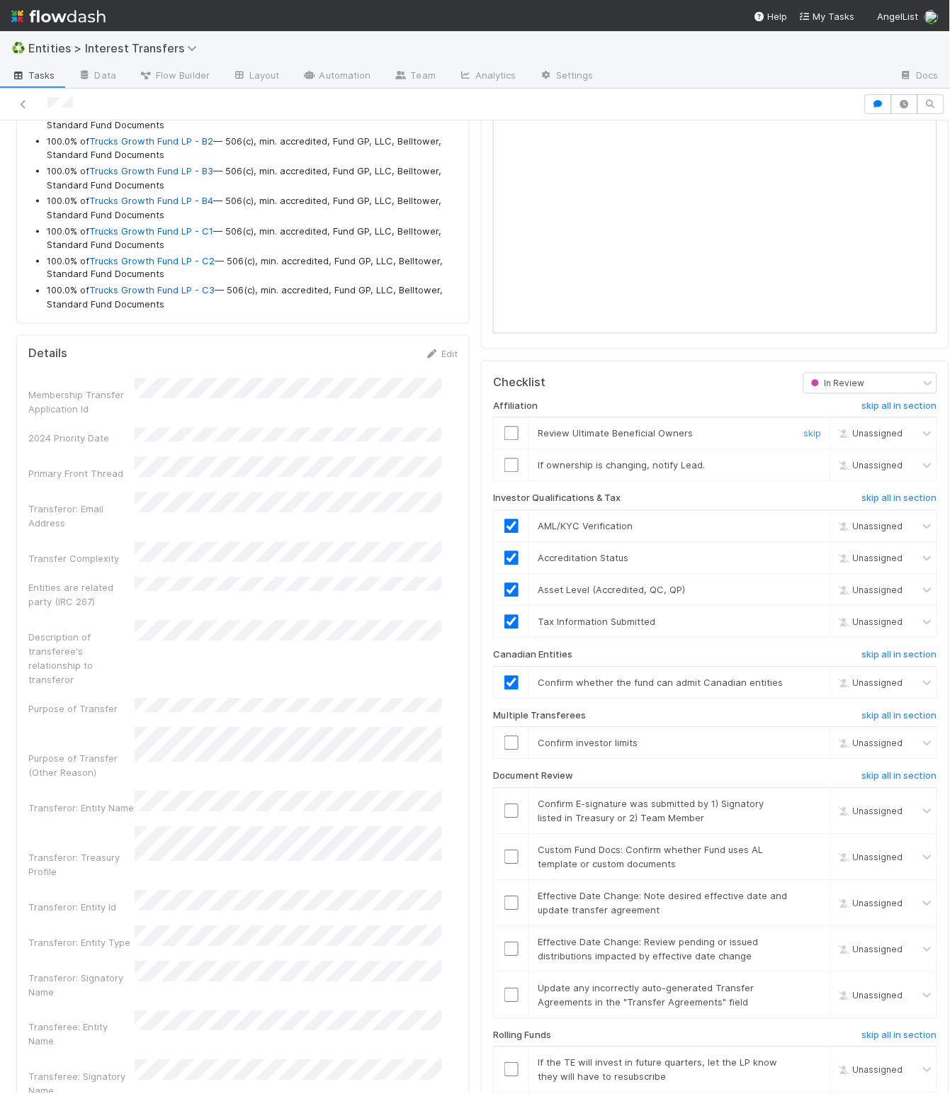
click at [505, 441] on input "checkbox" at bounding box center [512, 434] width 14 height 14
click at [790, 473] on div "skip" at bounding box center [811, 465] width 43 height 14
click at [804, 471] on link "skip" at bounding box center [813, 465] width 18 height 11
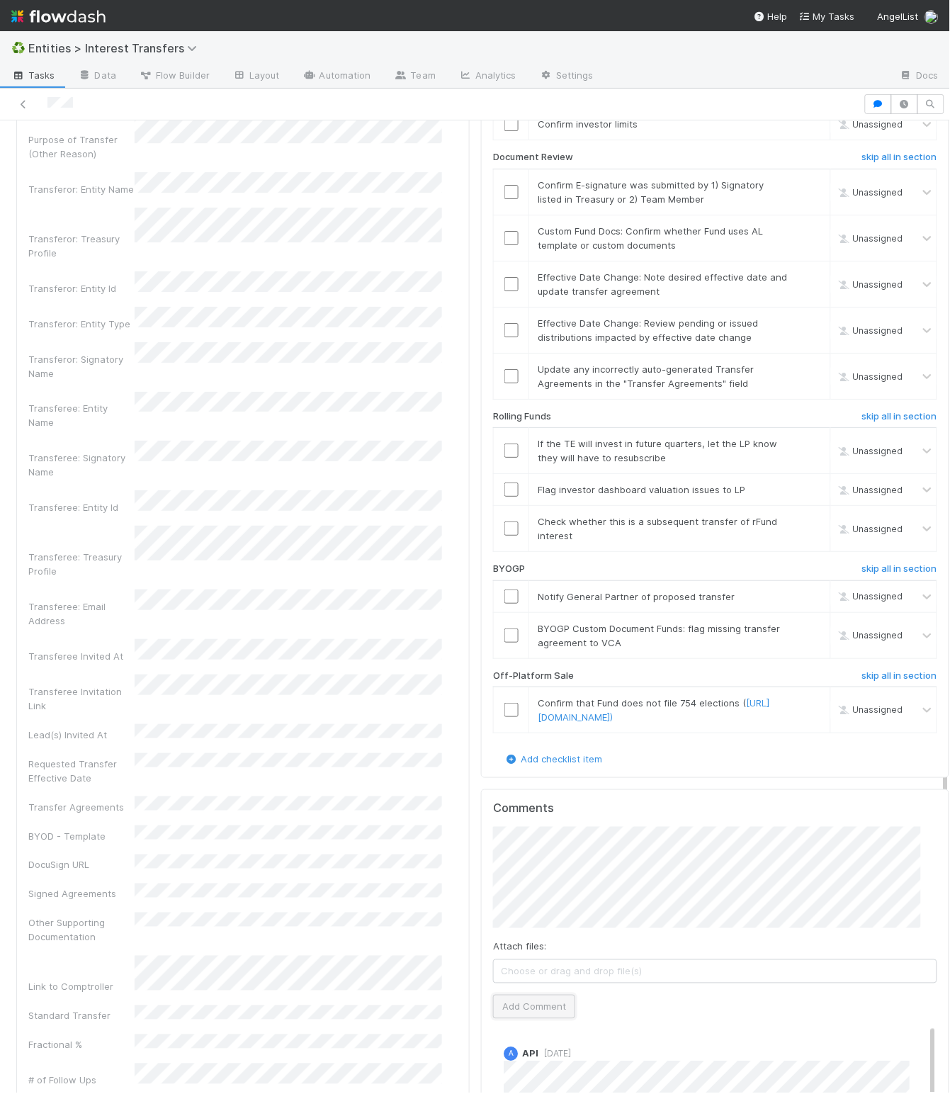
click at [516, 1019] on button "Add Comment" at bounding box center [534, 1007] width 82 height 24
click at [505, 458] on input "checkbox" at bounding box center [512, 451] width 14 height 14
click at [505, 497] on input "checkbox" at bounding box center [512, 490] width 14 height 14
click at [505, 536] on input "checkbox" at bounding box center [512, 529] width 14 height 14
click at [804, 527] on link "skip" at bounding box center [813, 521] width 18 height 11
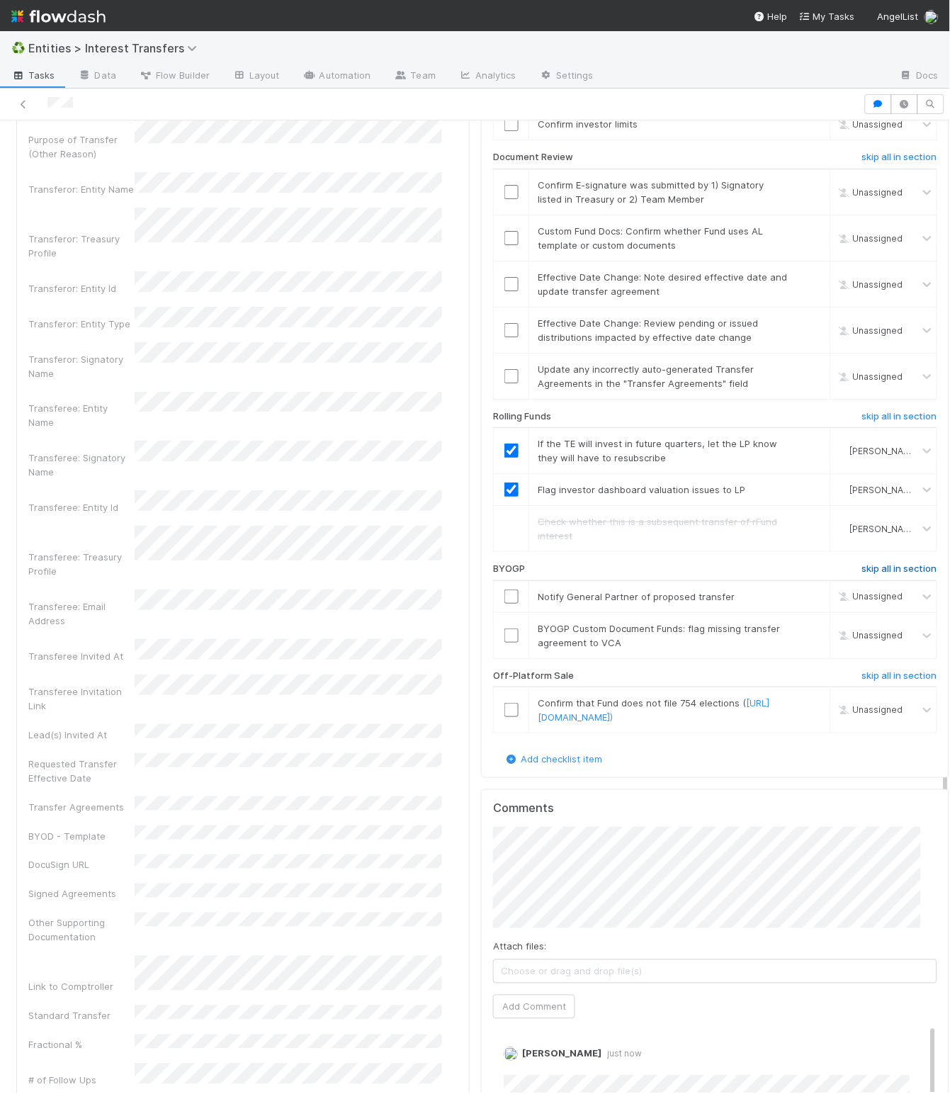
click at [862, 575] on h6 "skip all in section" at bounding box center [899, 568] width 75 height 11
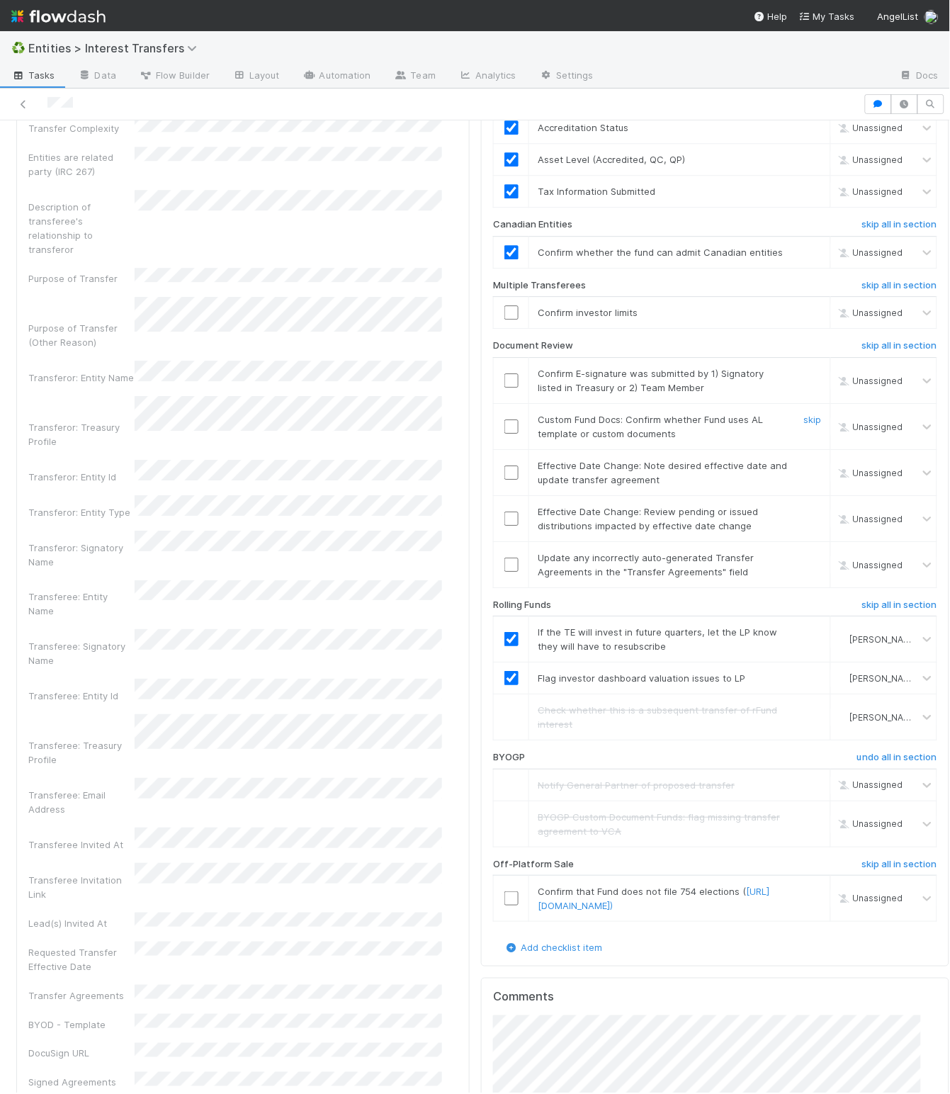
scroll to position [2080, 0]
click at [804, 468] on link "skip" at bounding box center [813, 462] width 18 height 11
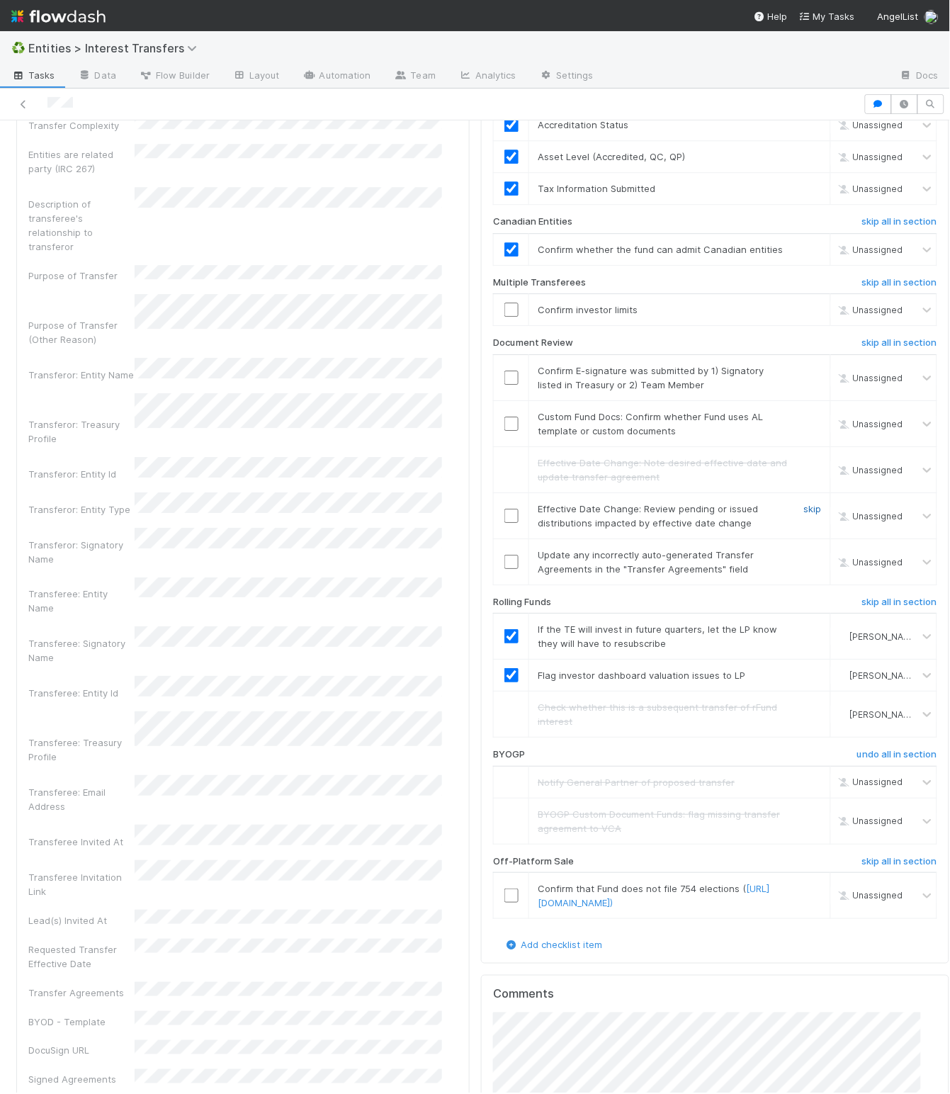
click at [804, 514] on link "skip" at bounding box center [813, 508] width 18 height 11
click at [804, 422] on link "skip" at bounding box center [813, 416] width 18 height 11
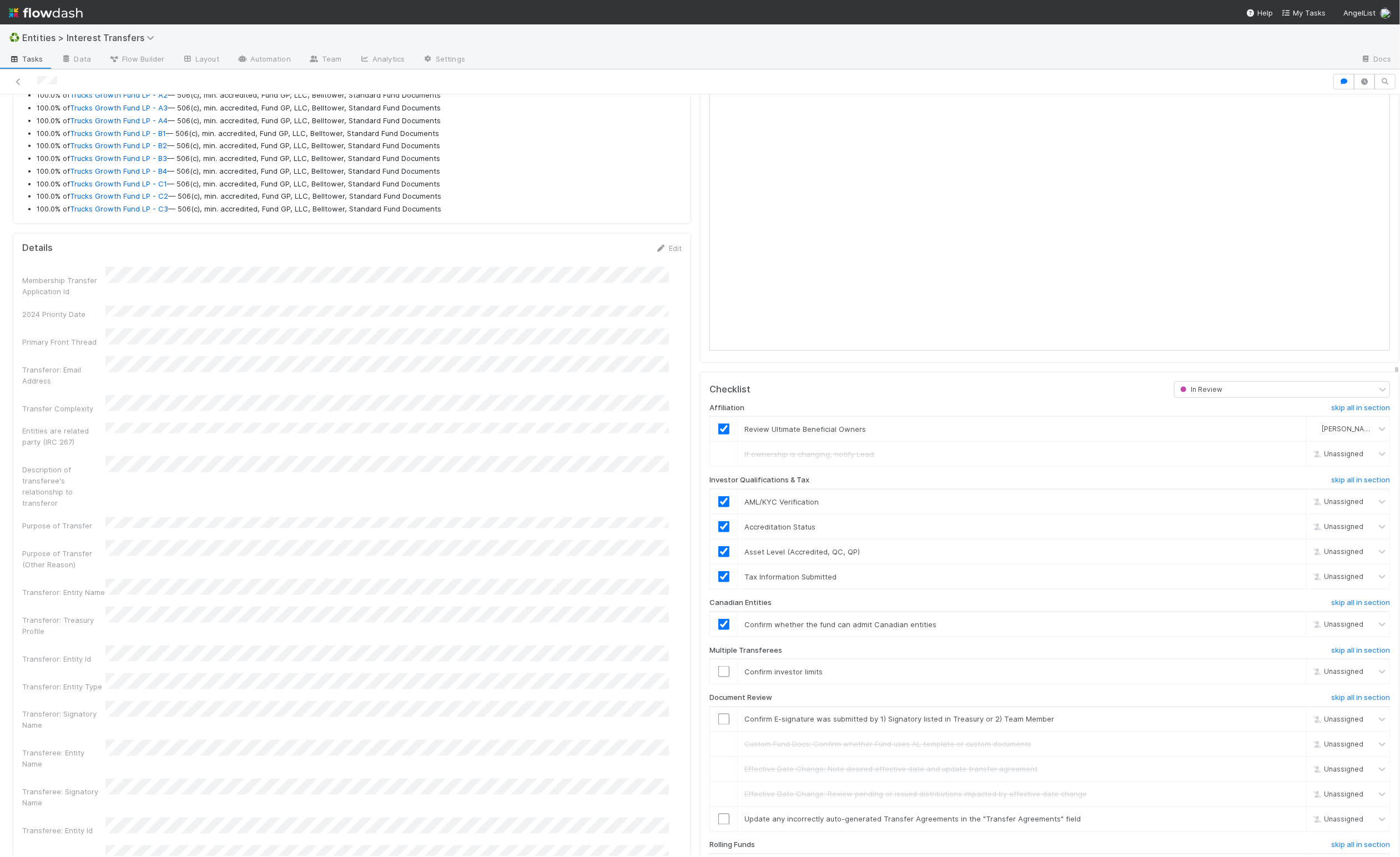
scroll to position [214, 654]
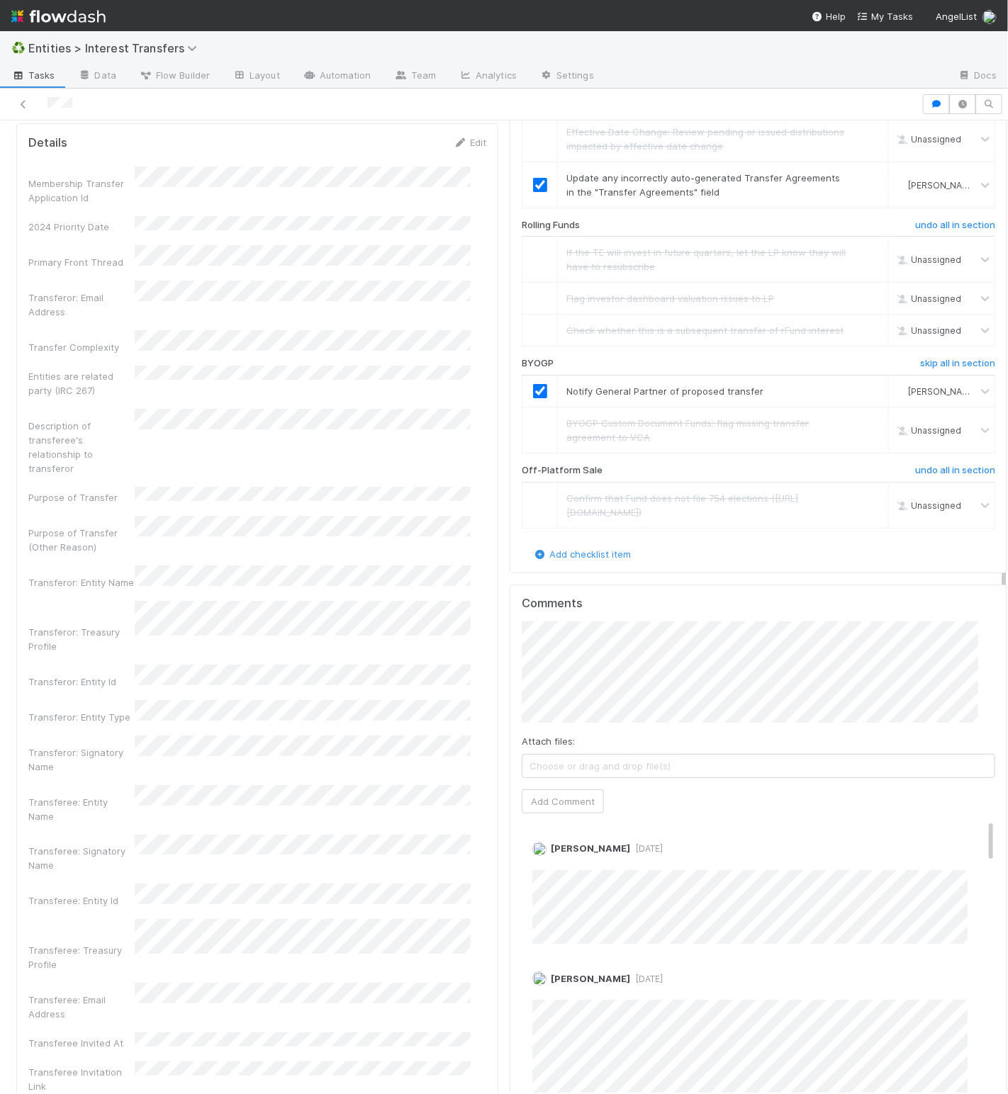
scroll to position [2431, 0]
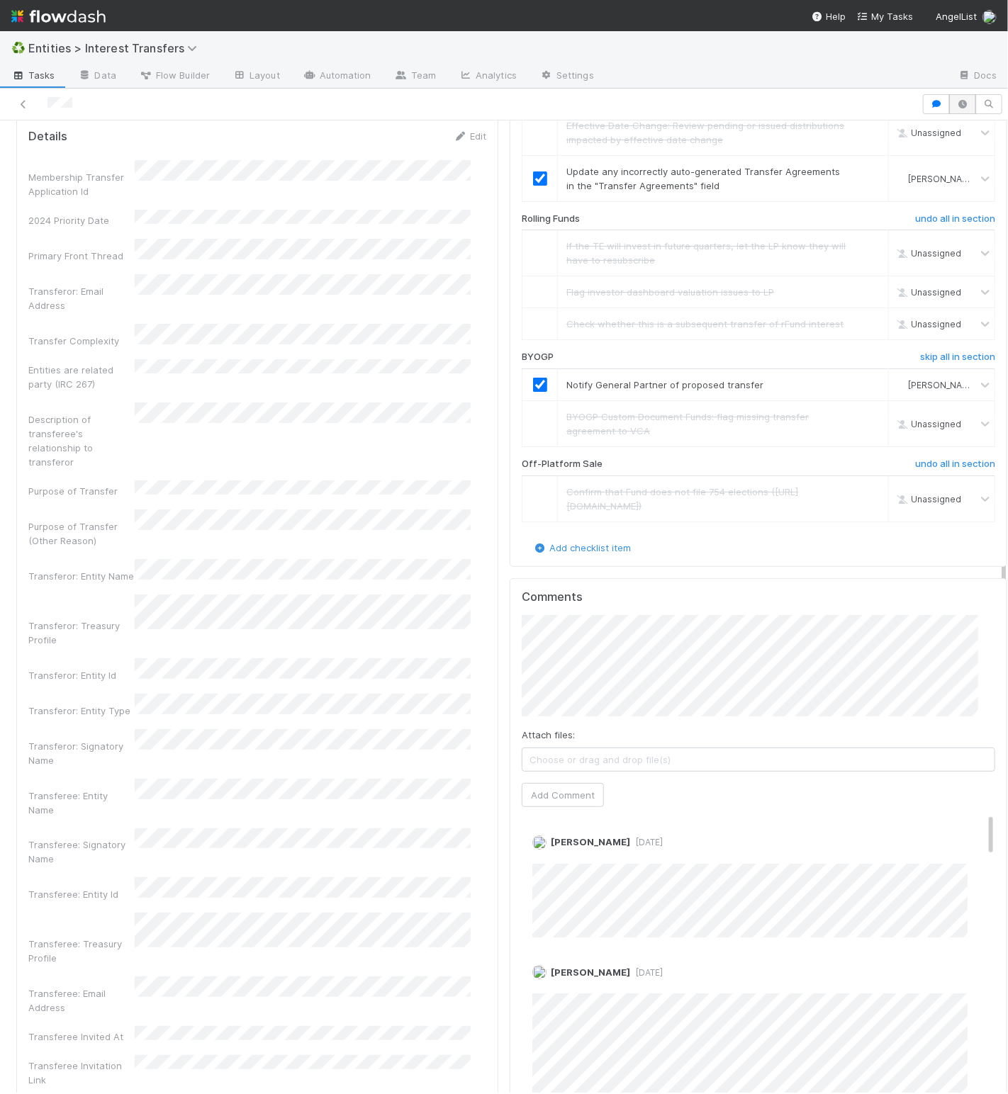
drag, startPoint x: 947, startPoint y: 116, endPoint x: 947, endPoint y: 103, distance: 13.5
click at [814, 116] on div at bounding box center [504, 105] width 1008 height 32
click at [814, 101] on icon "button" at bounding box center [962, 104] width 14 height 9
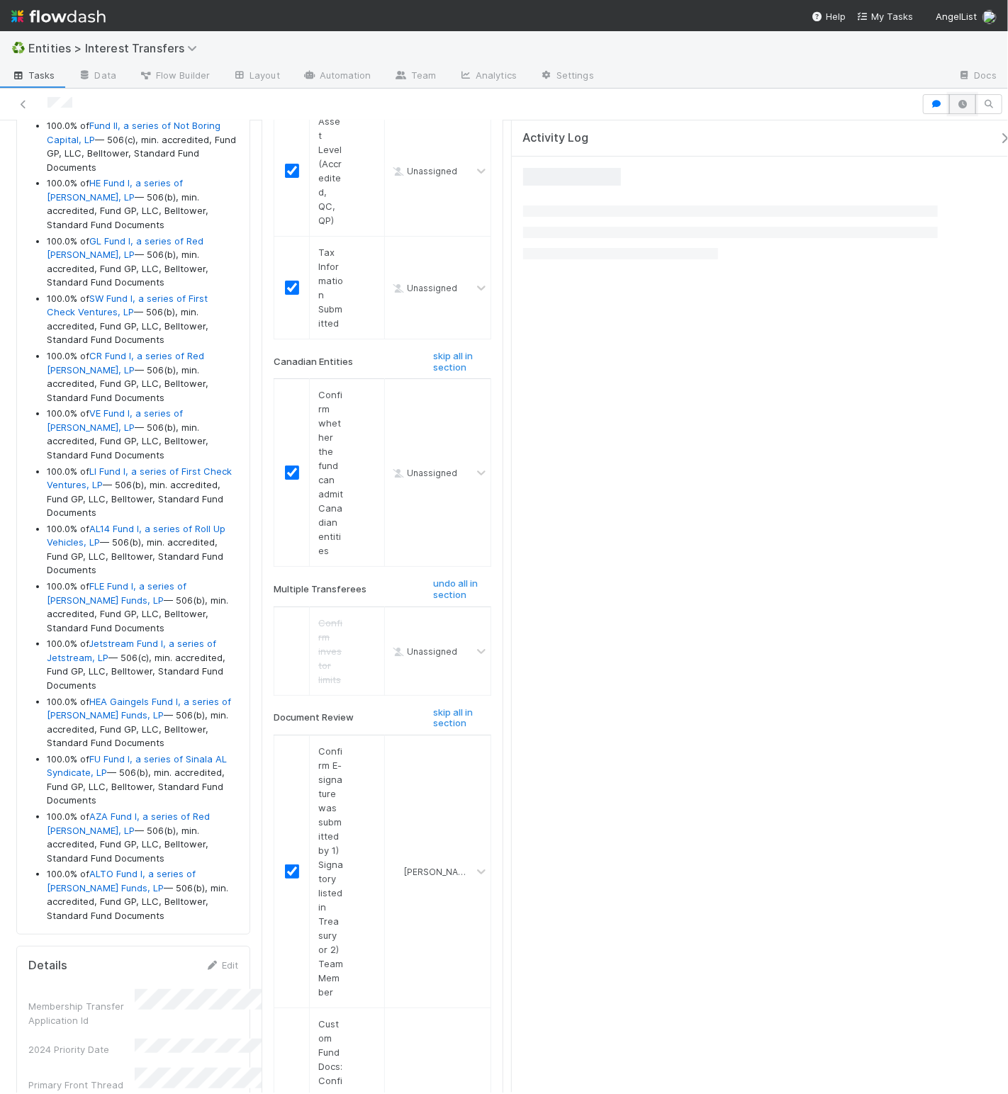
scroll to position [2666, 0]
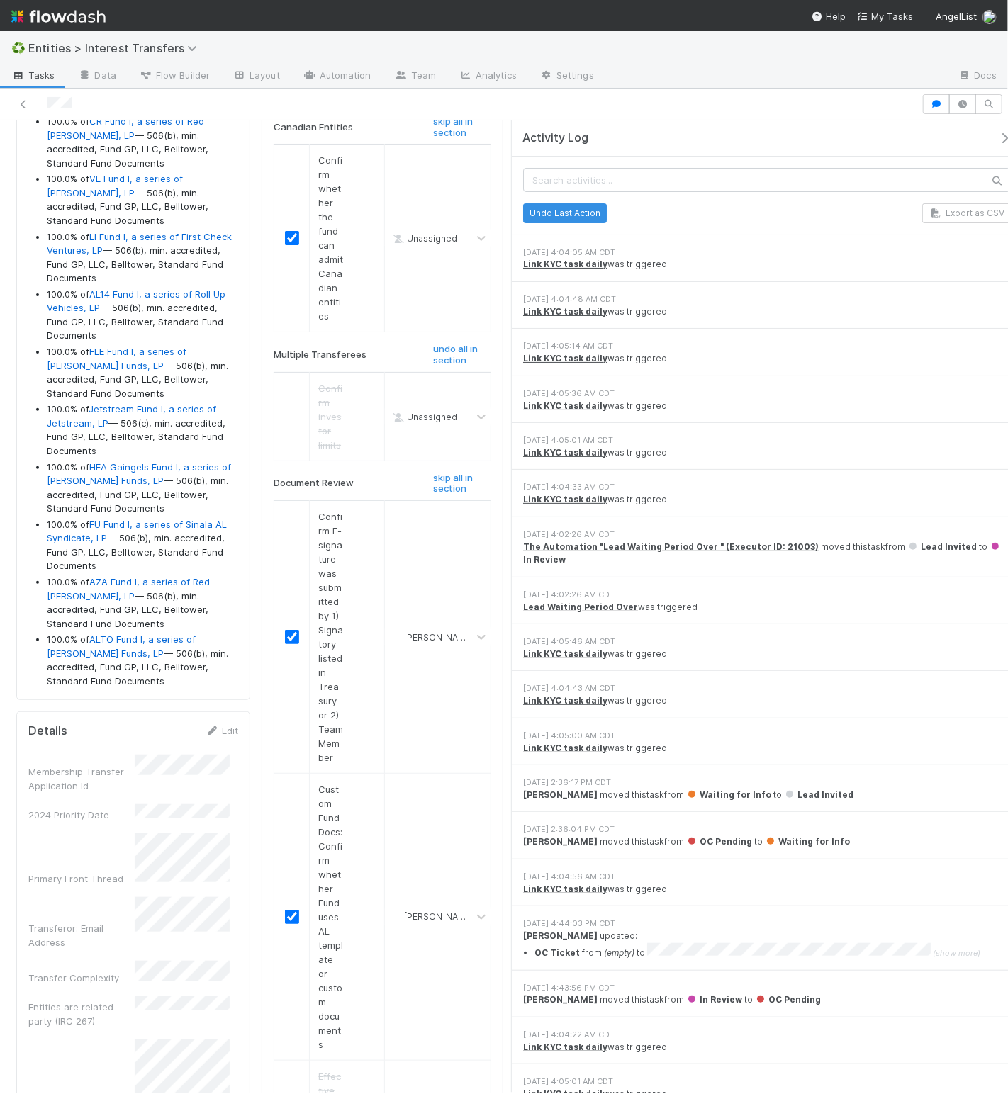
click at [814, 138] on icon "button" at bounding box center [1004, 138] width 14 height 11
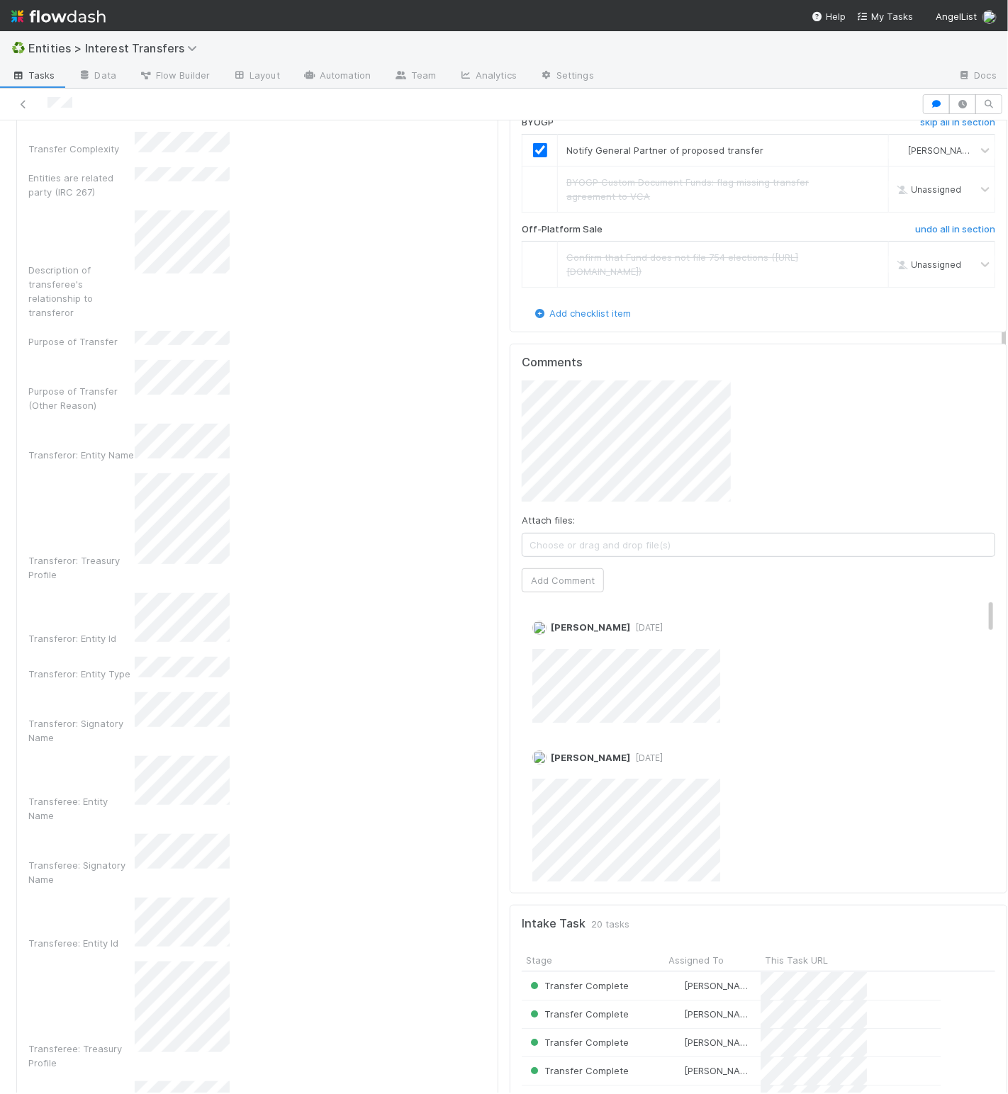
scroll to position [273, 439]
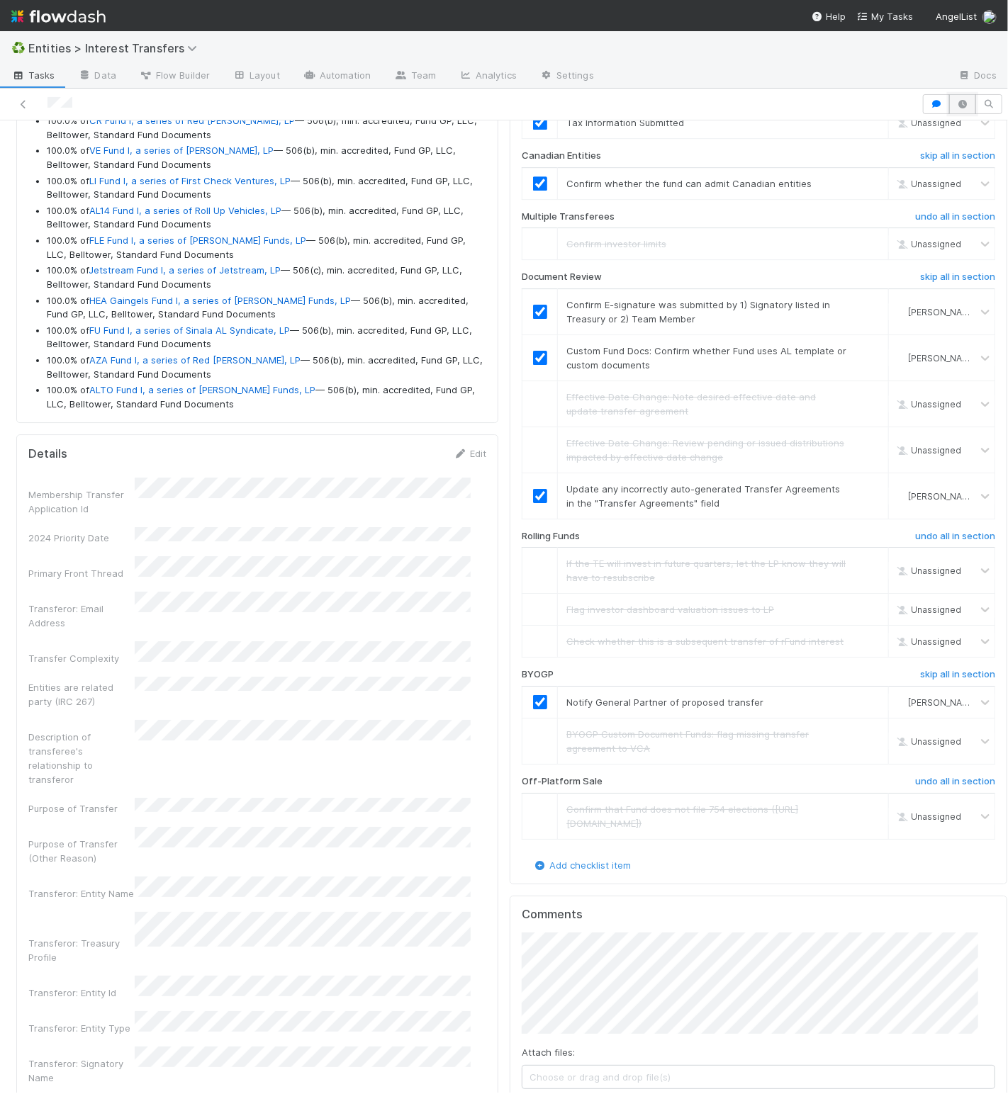
click at [814, 105] on icon "button" at bounding box center [962, 104] width 14 height 9
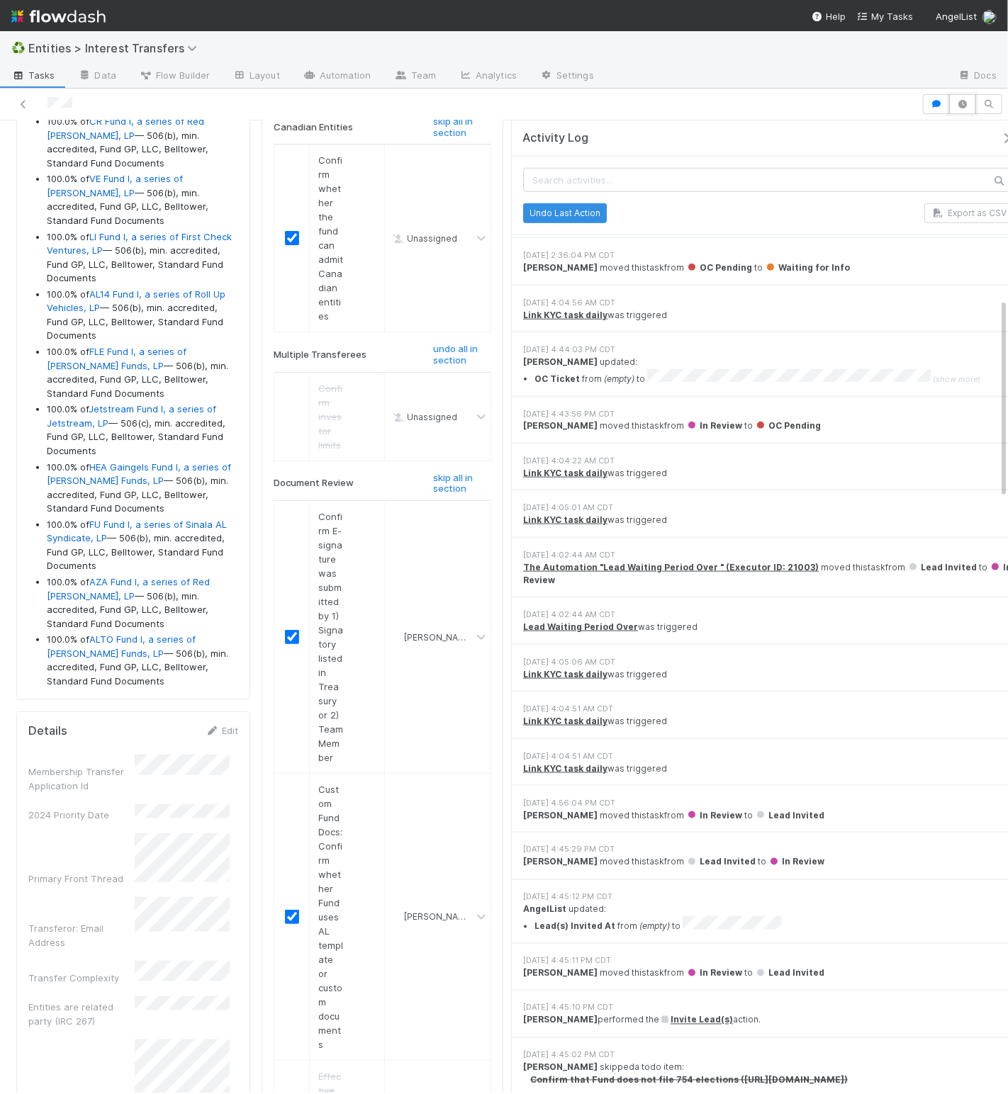
scroll to position [905, 0]
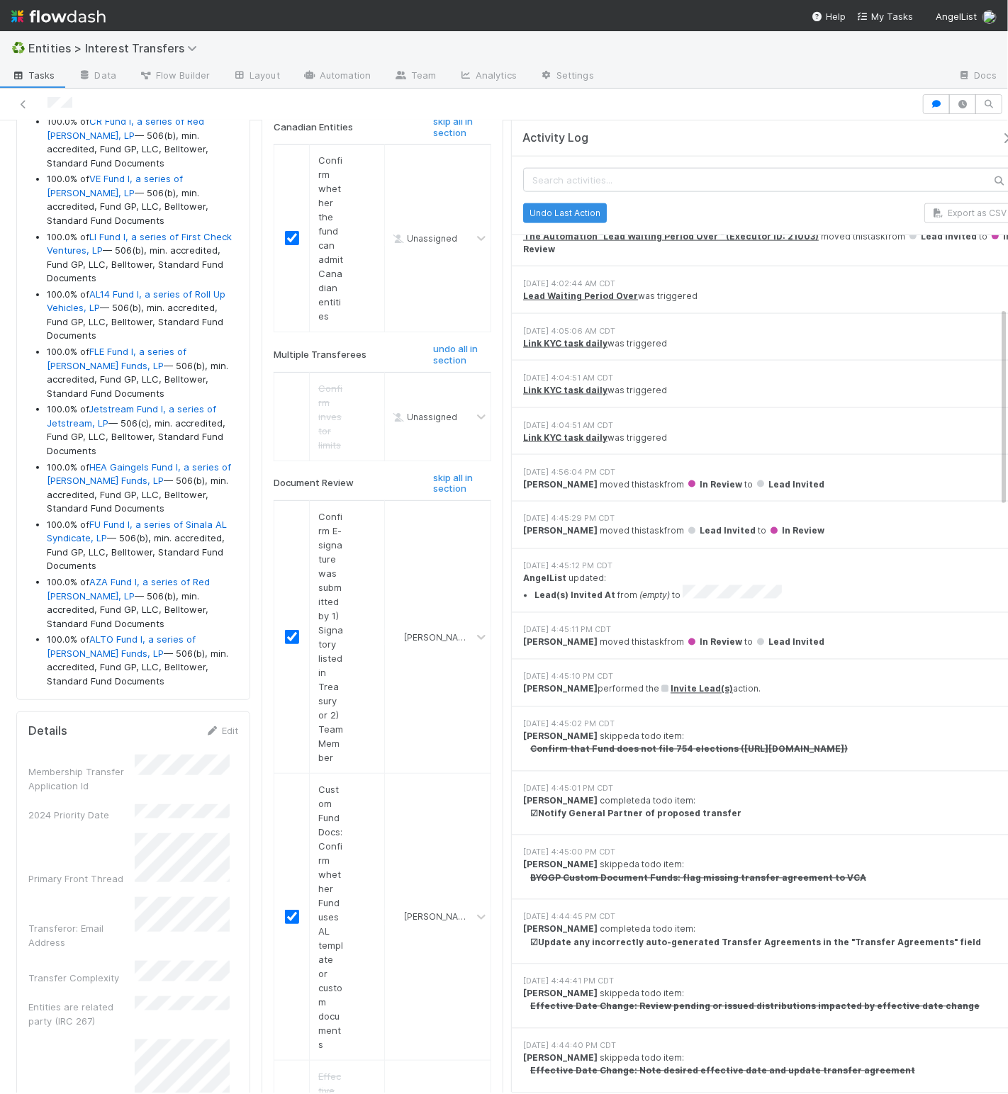
click at [814, 140] on icon "button" at bounding box center [1006, 138] width 14 height 11
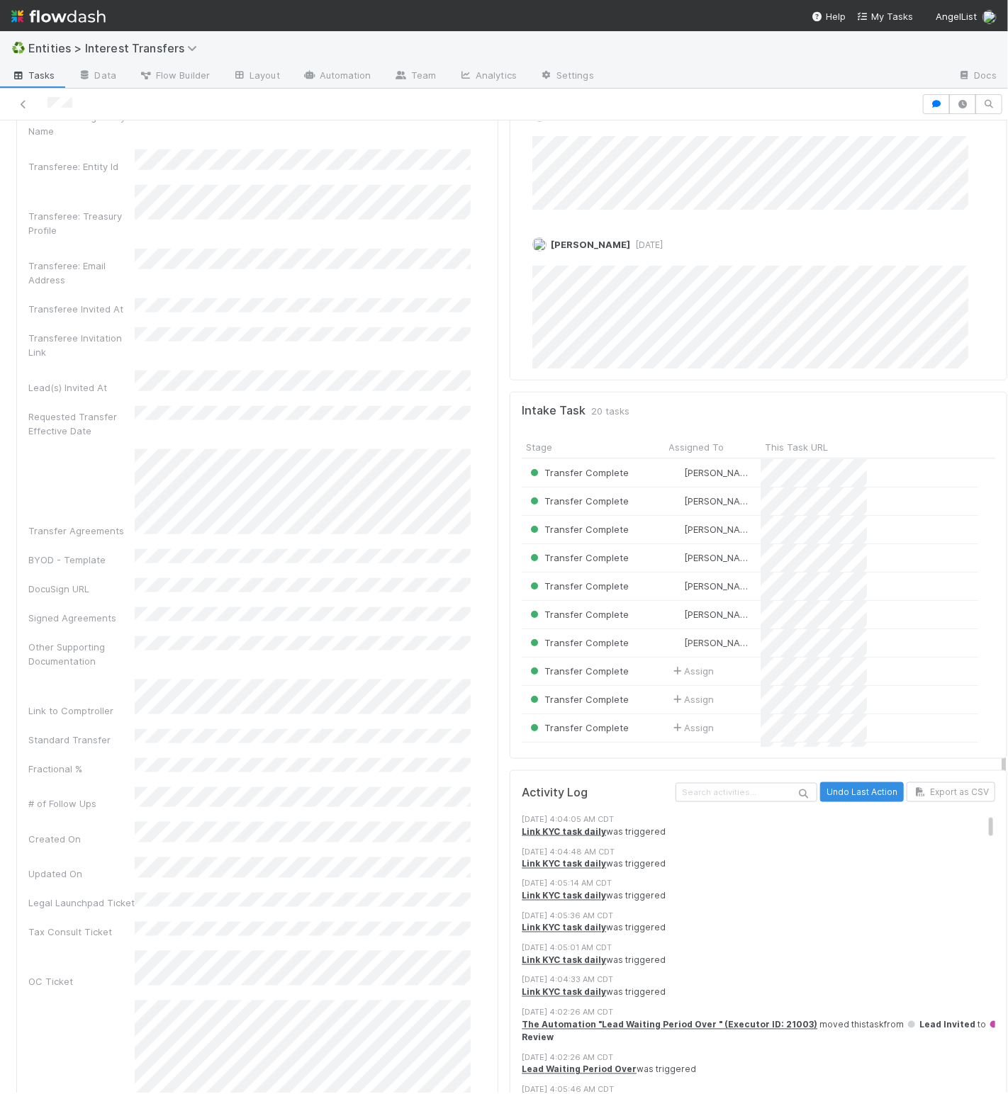
scroll to position [3148, 0]
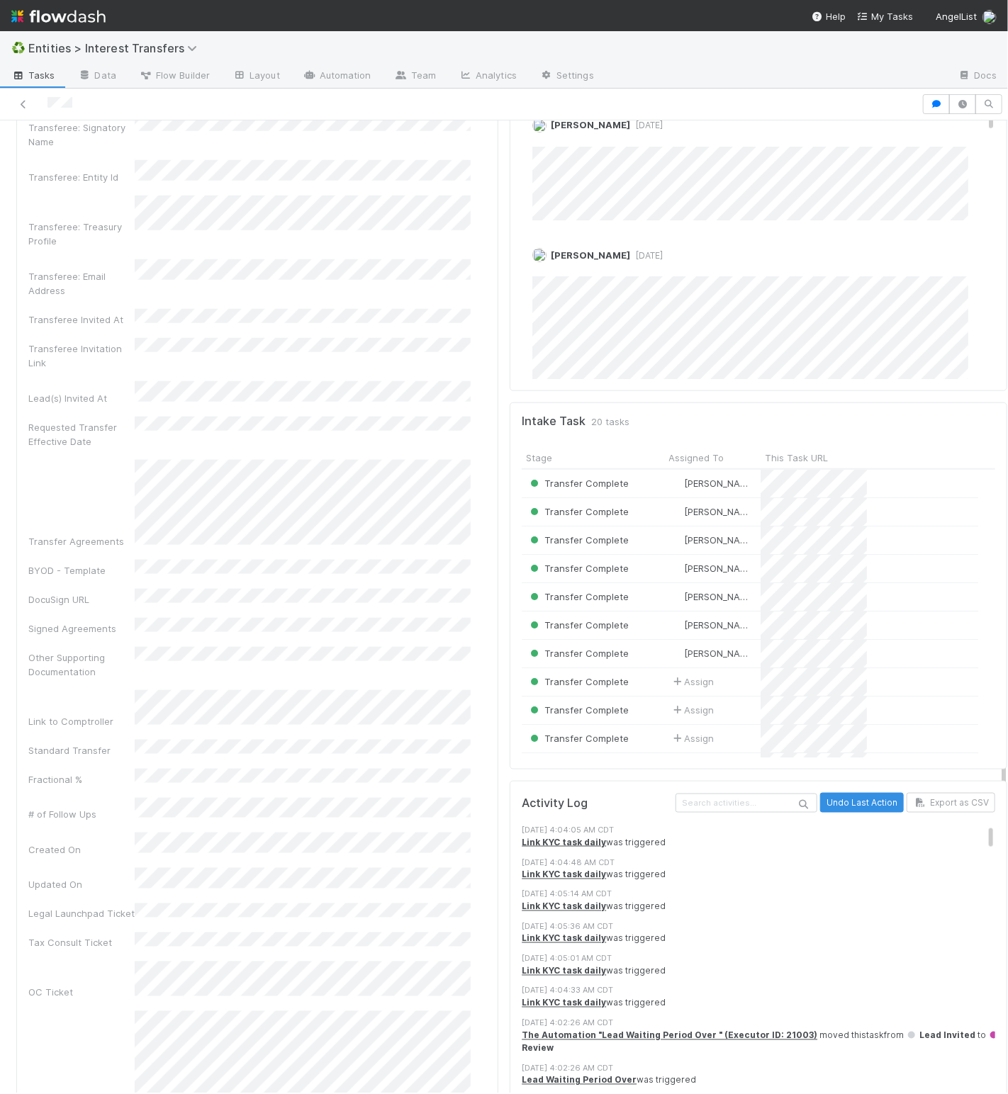
click at [504, 465] on div "Transferee Doc Review Tracker Checklist In Review Affiliation skip all in secti…" at bounding box center [758, 470] width 509 height 4972
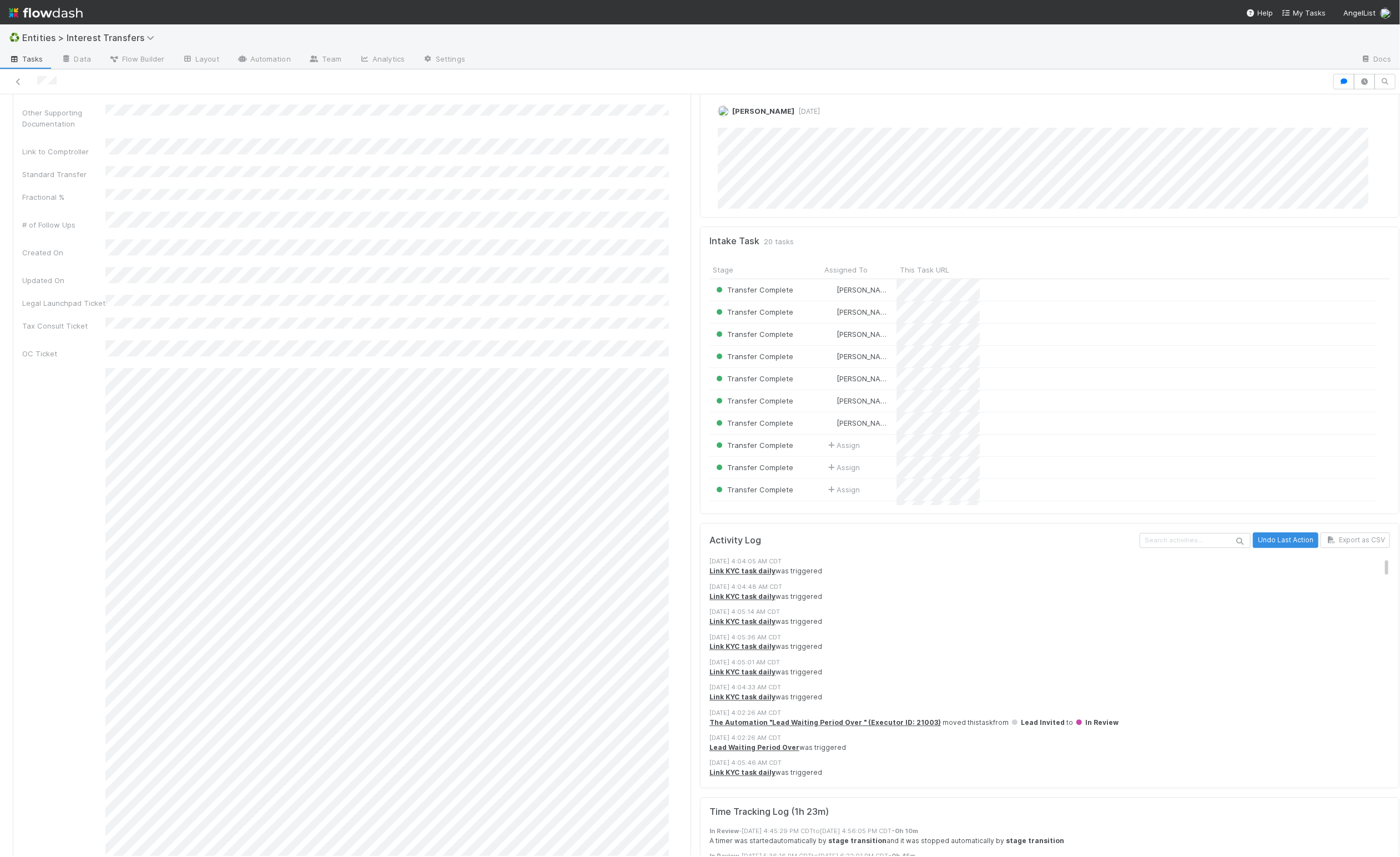
scroll to position [214, 654]
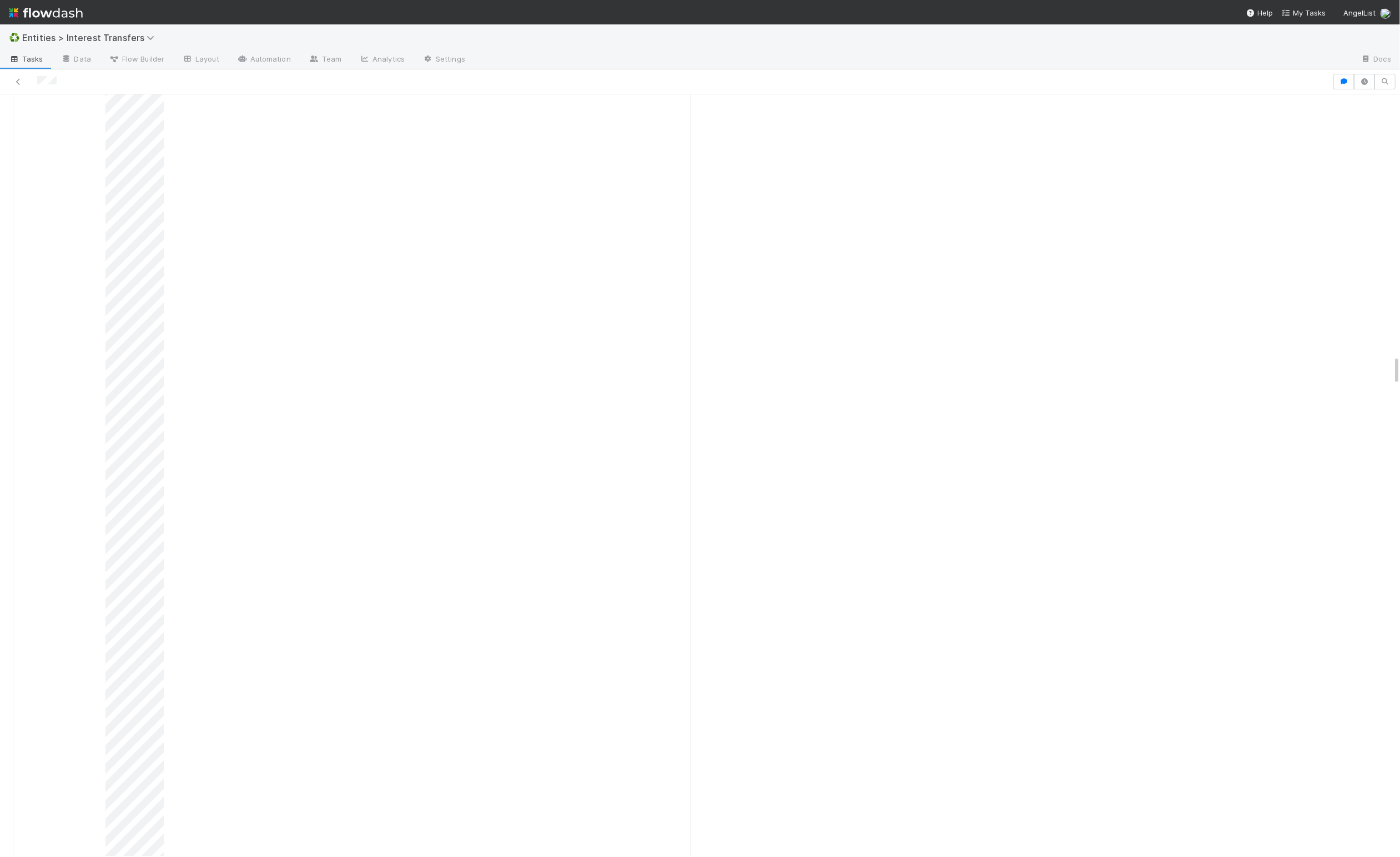
scroll to position [214, 654]
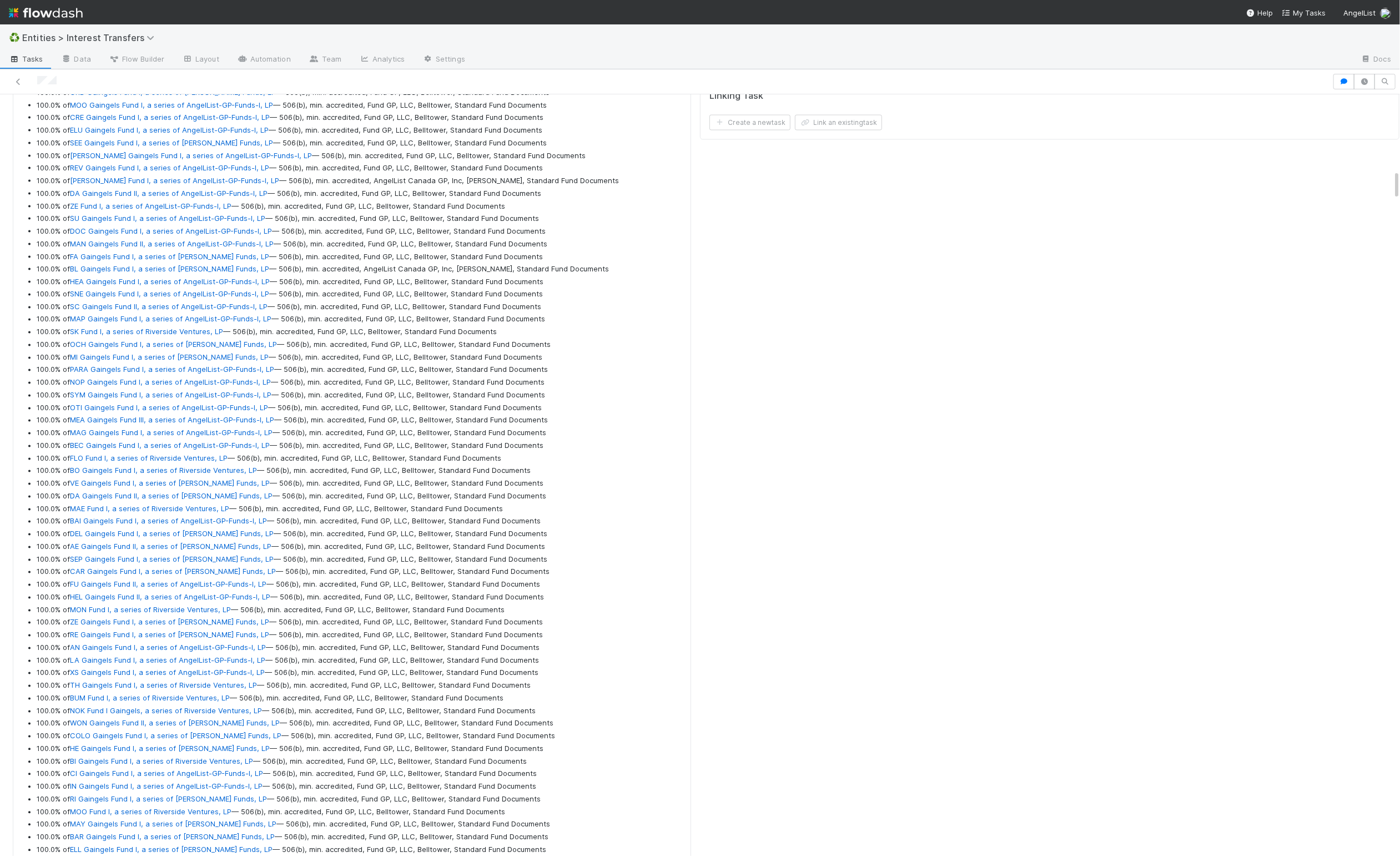
scroll to position [0, 0]
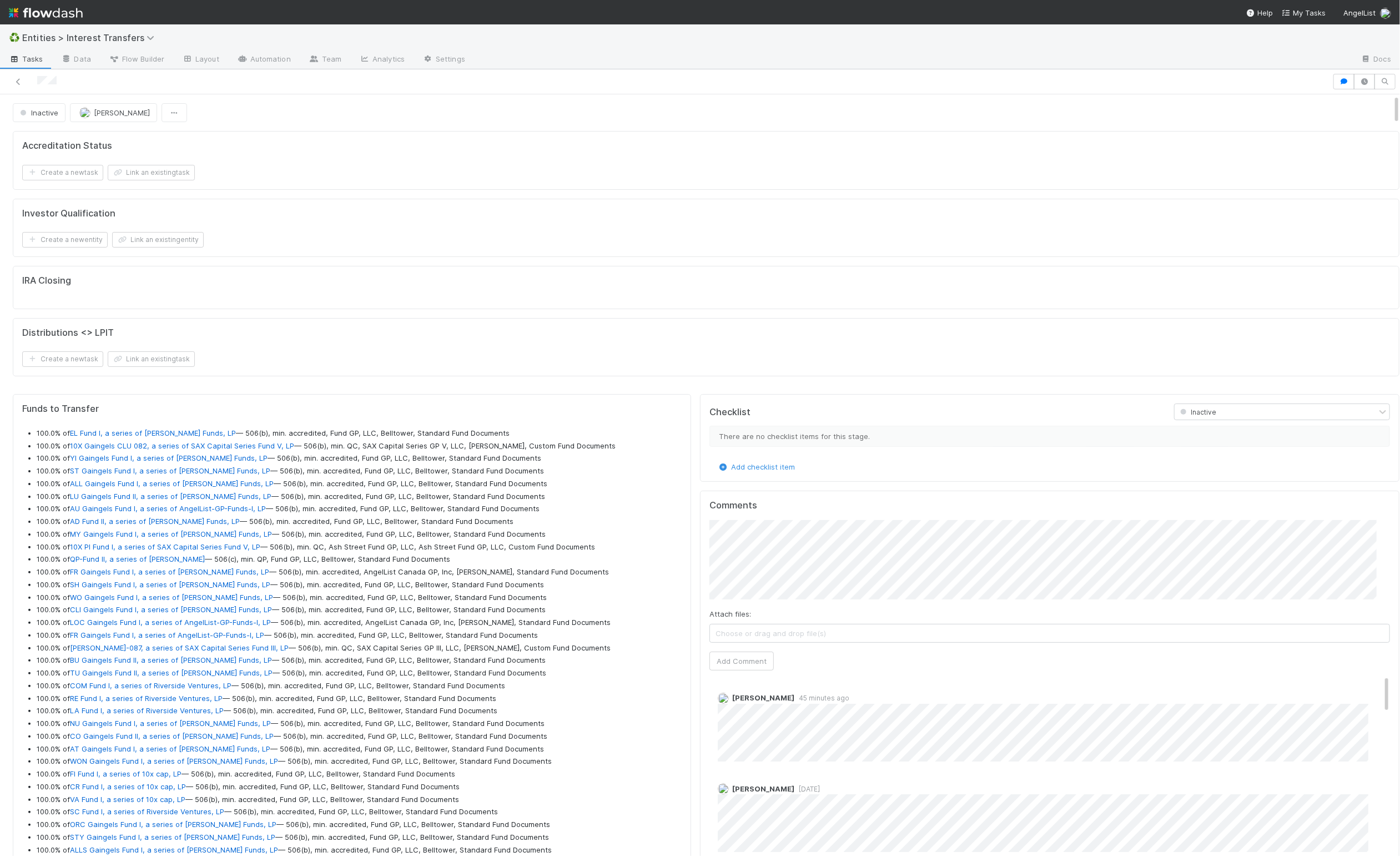
click at [464, 309] on div "IRA Closing" at bounding box center [706, 287] width 1387 height 43
click at [103, 117] on span "[PERSON_NAME]" at bounding box center [122, 112] width 56 height 9
drag, startPoint x: 429, startPoint y: 149, endPoint x: 89, endPoint y: 115, distance: 341.7
click at [428, 148] on div at bounding box center [700, 428] width 1400 height 857
click at [29, 109] on span "Inactive" at bounding box center [38, 112] width 41 height 9
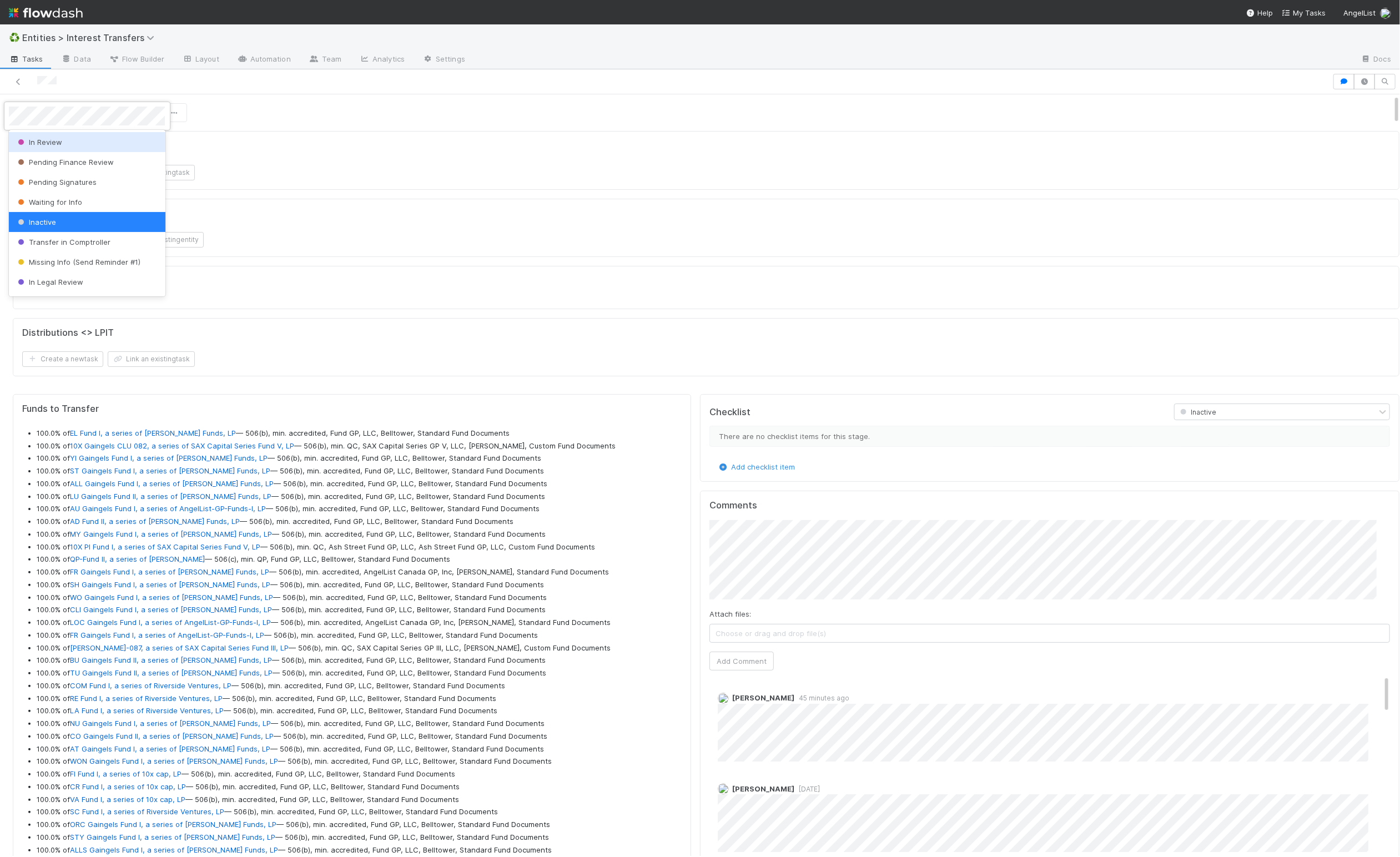
click at [50, 134] on div "In Review" at bounding box center [86, 143] width 156 height 20
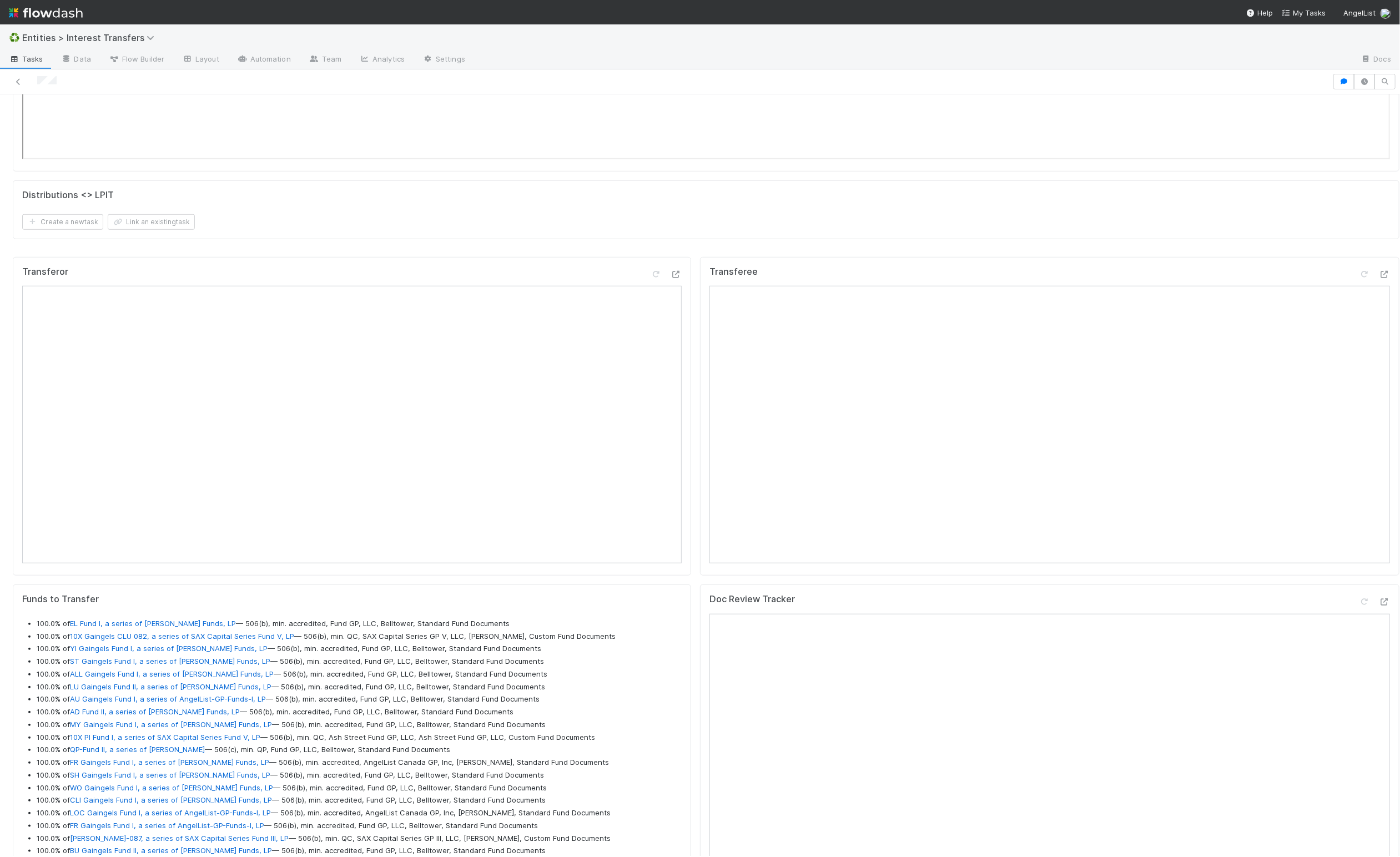
scroll to position [526, 0]
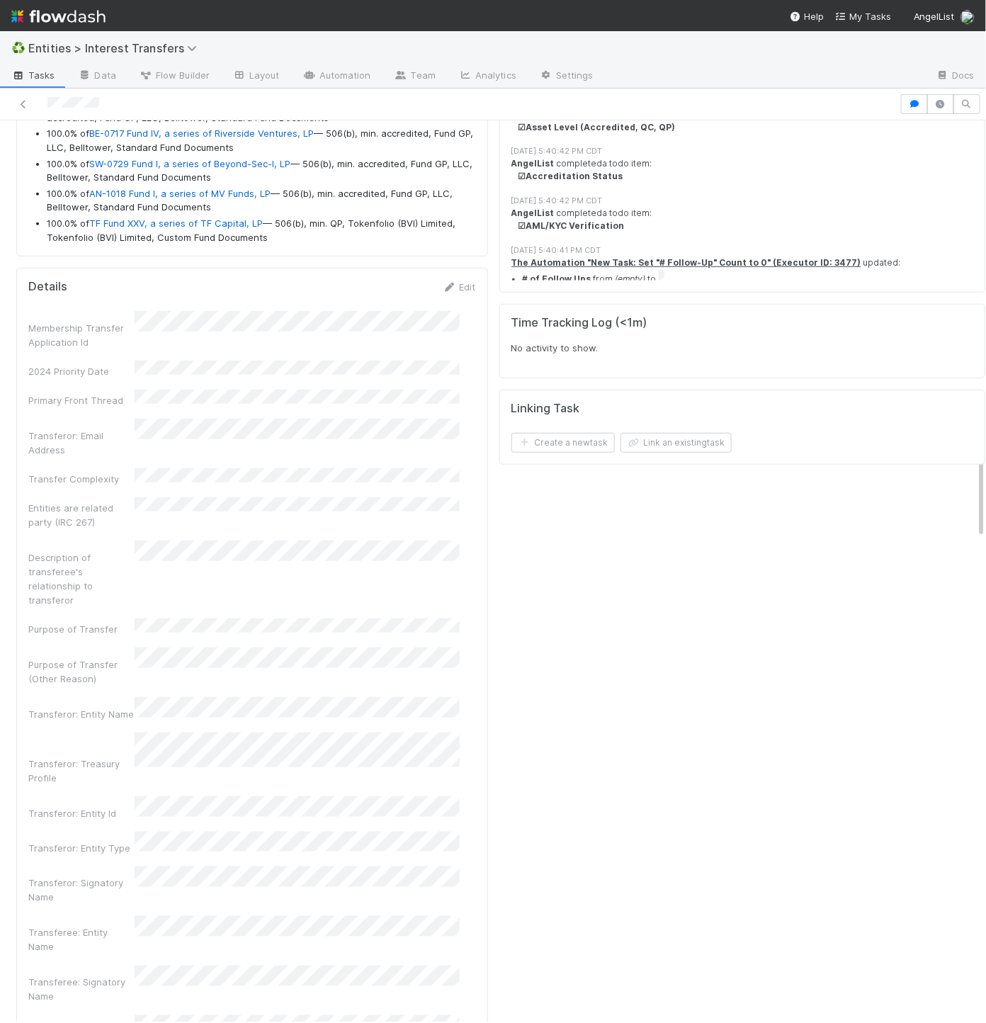
scroll to position [2013, 0]
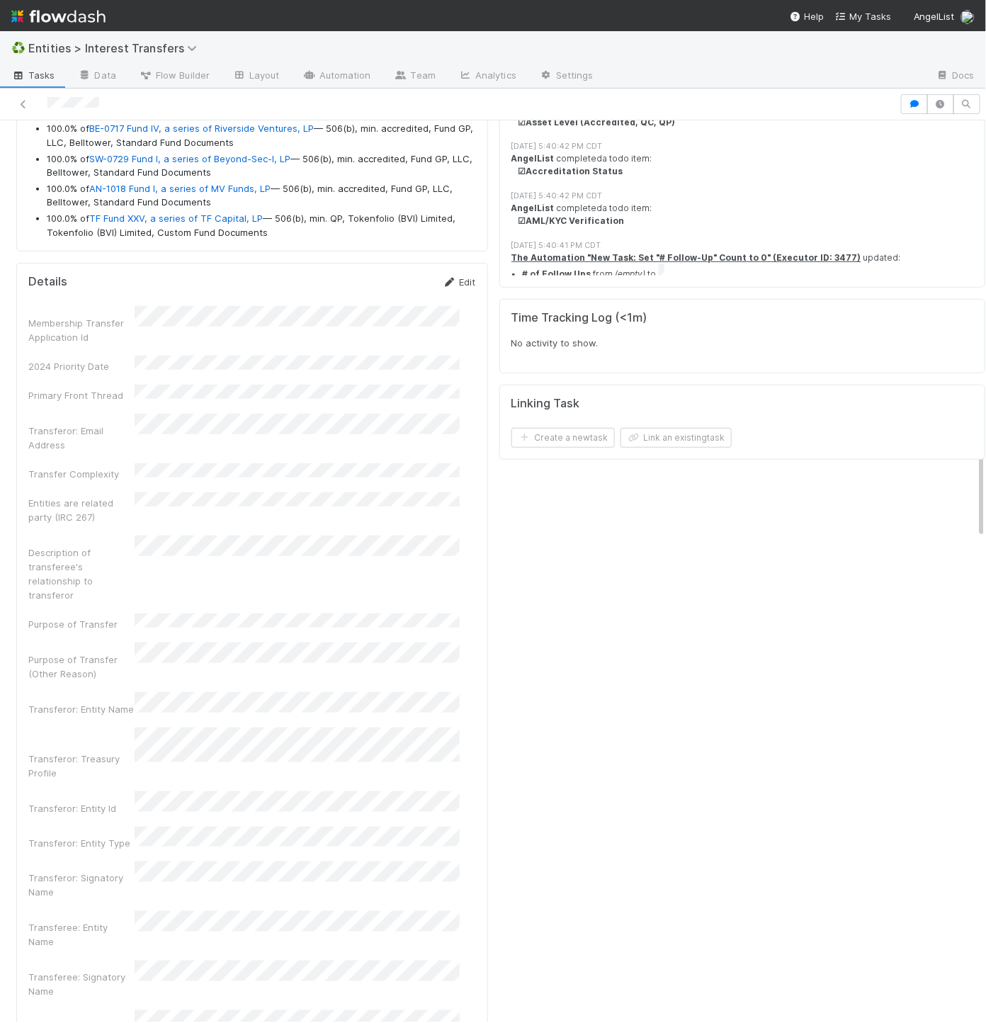
click at [448, 288] on link "Edit" at bounding box center [459, 281] width 33 height 11
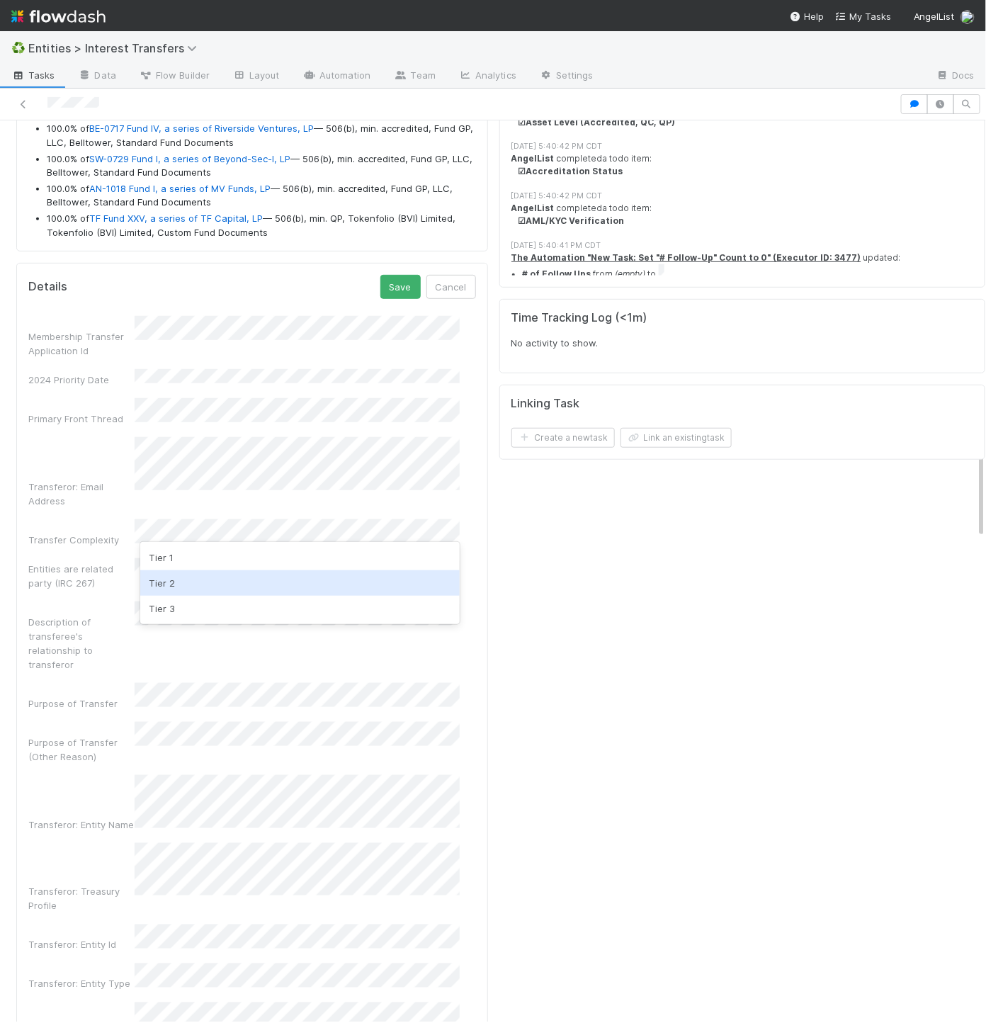
click at [214, 577] on div "Tier 2" at bounding box center [300, 583] width 320 height 26
click at [381, 299] on button "Save" at bounding box center [401, 287] width 40 height 24
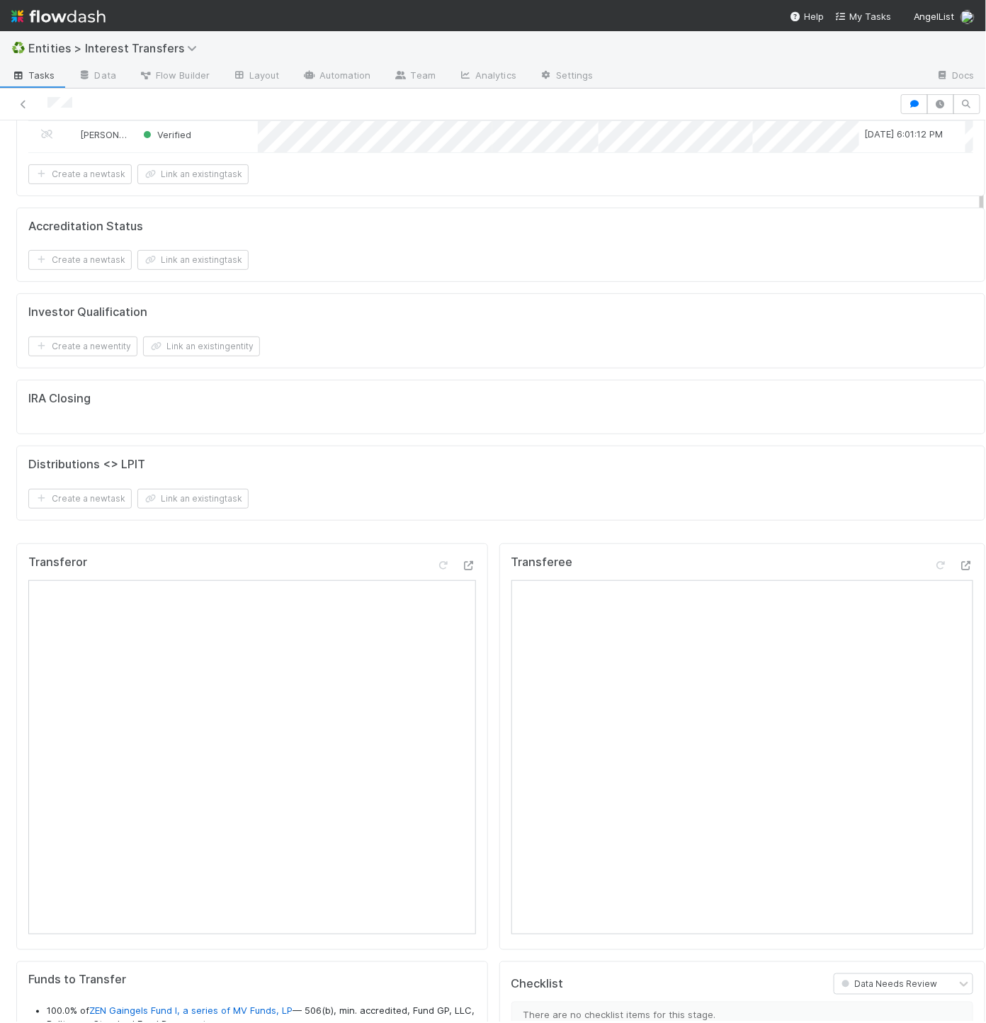
scroll to position [0, 0]
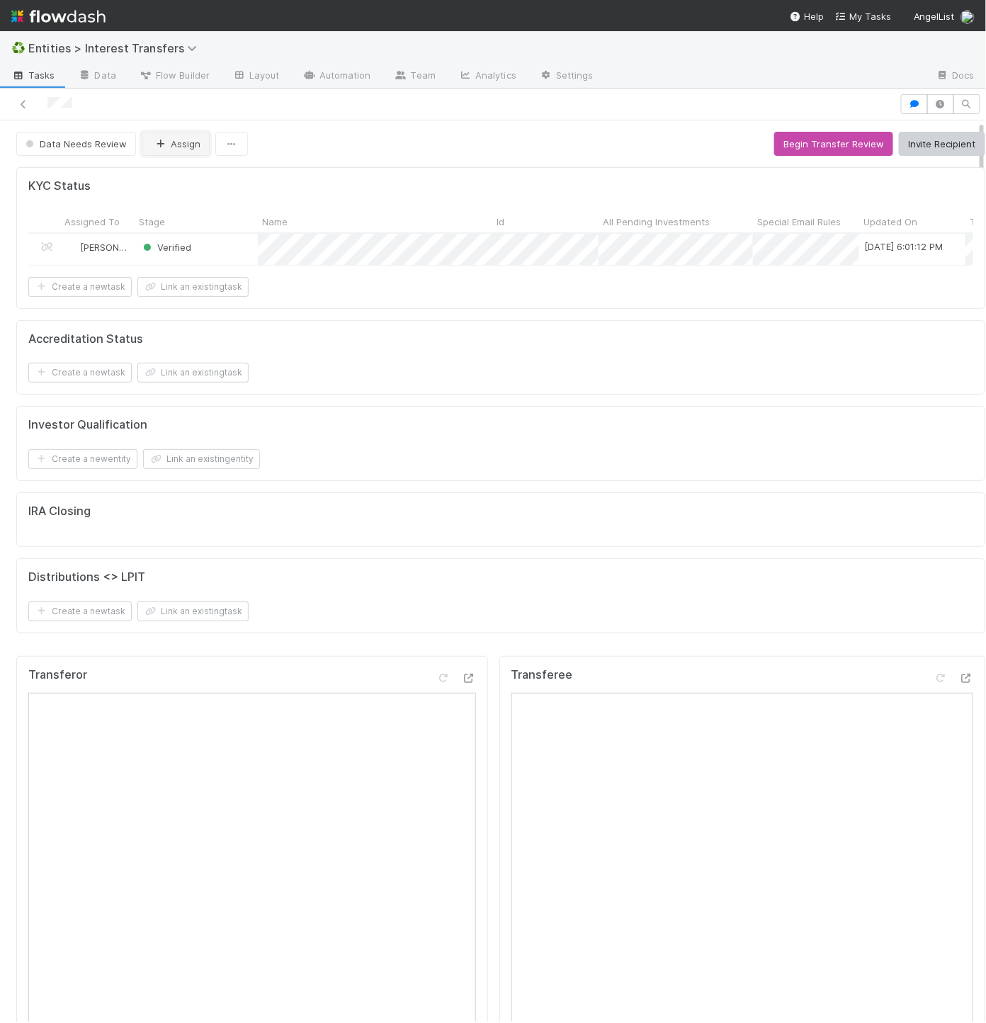
click at [179, 143] on button "Assign" at bounding box center [176, 144] width 68 height 24
click at [81, 150] on button "Data Needs Review" at bounding box center [76, 144] width 120 height 24
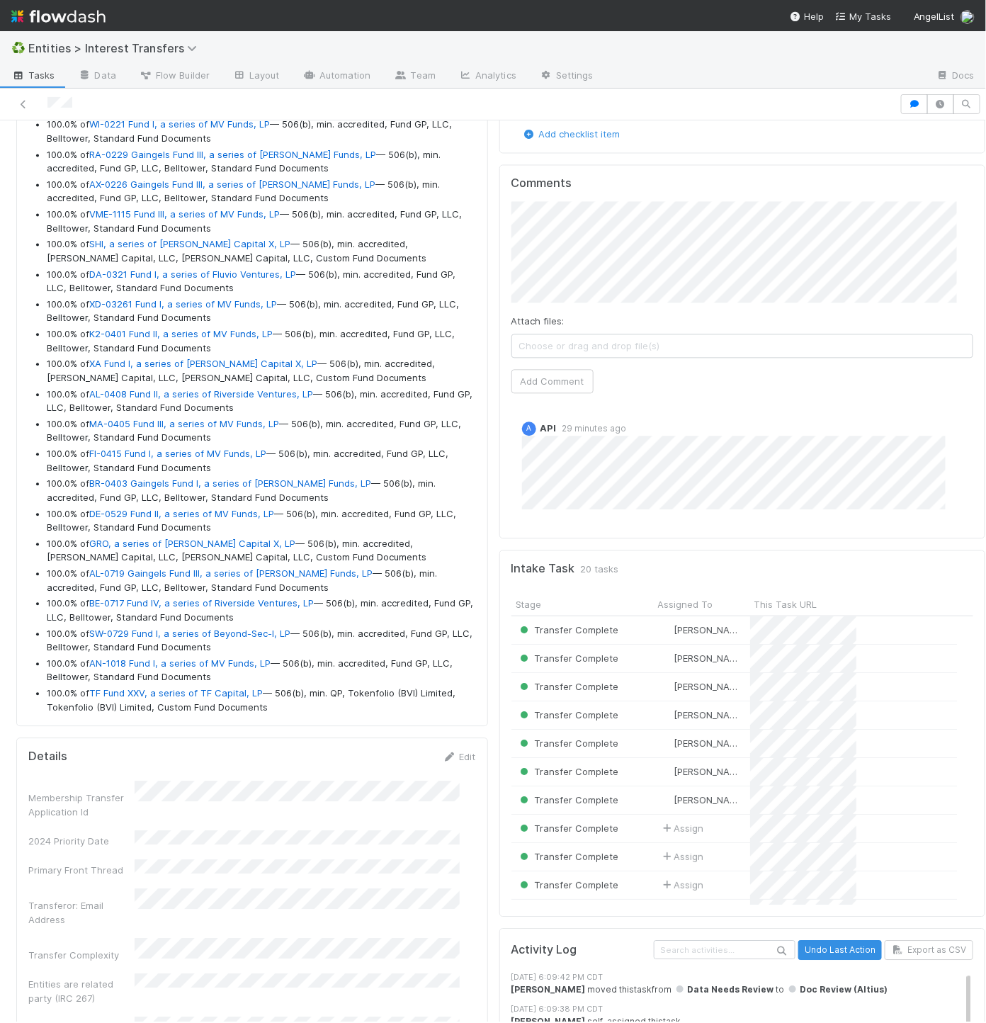
scroll to position [992, 0]
